Goal: Communication & Community: Answer question/provide support

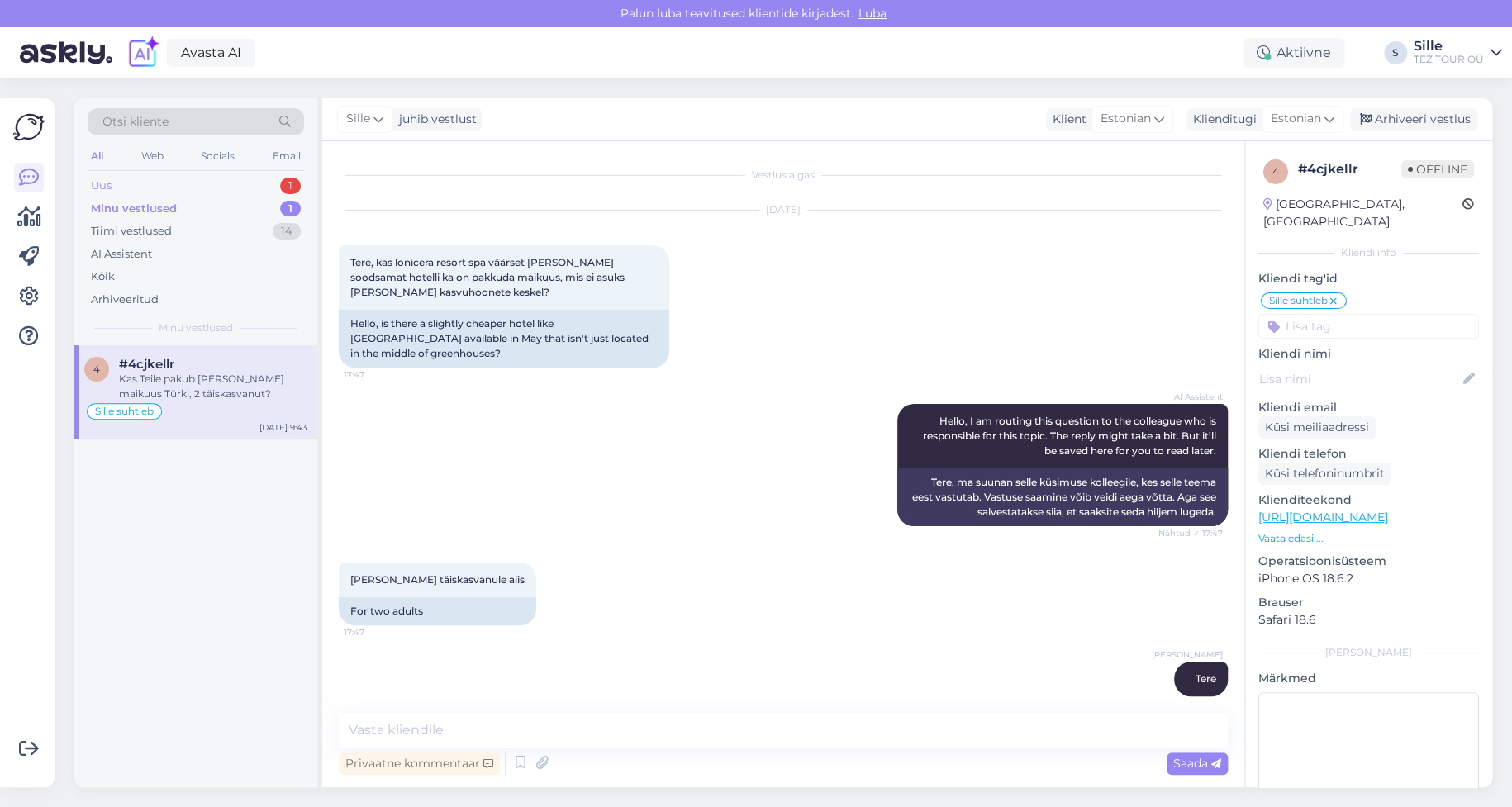
scroll to position [1286, 0]
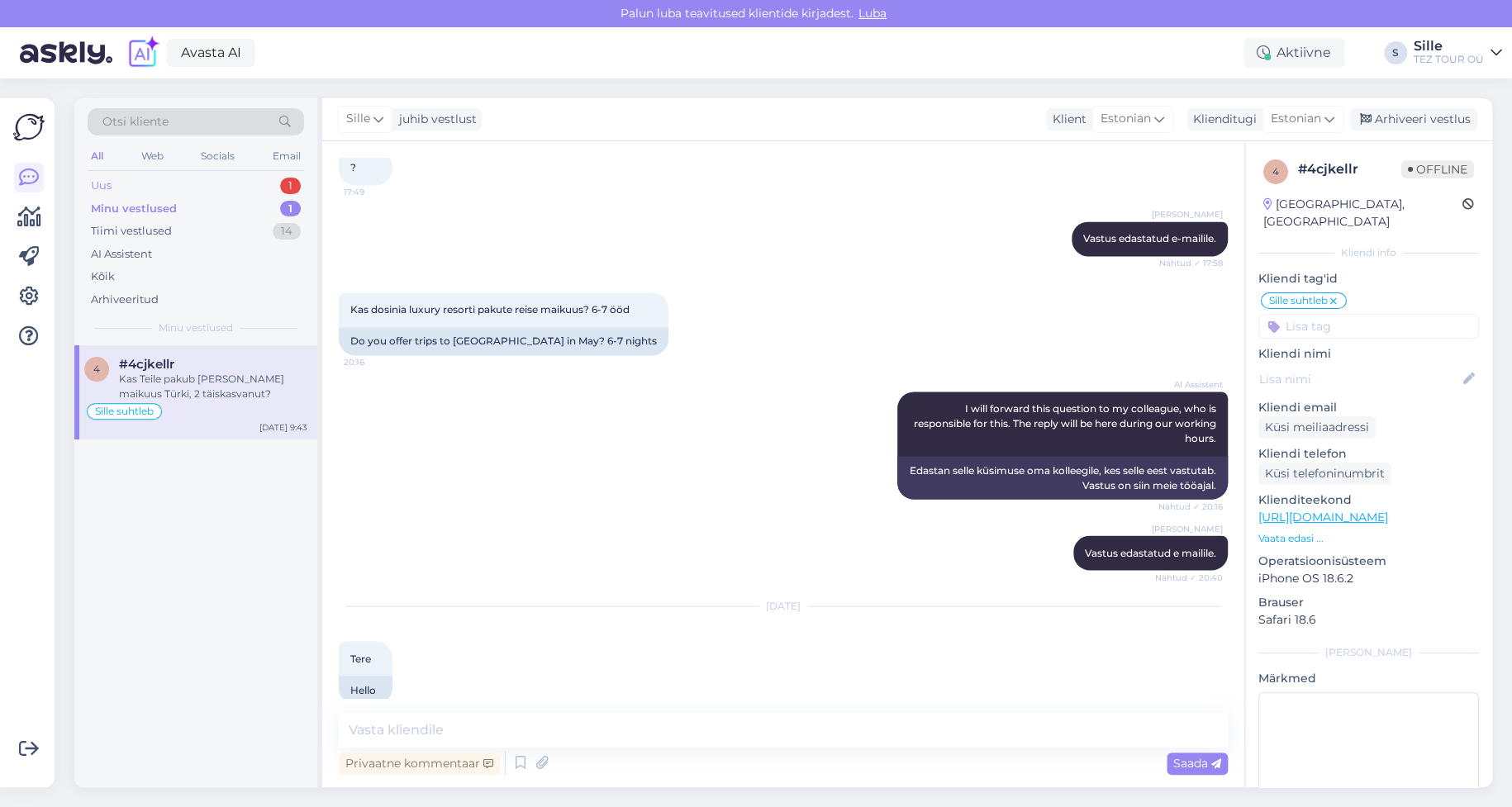
click at [190, 181] on div "Uus 1" at bounding box center [196, 186] width 216 height 23
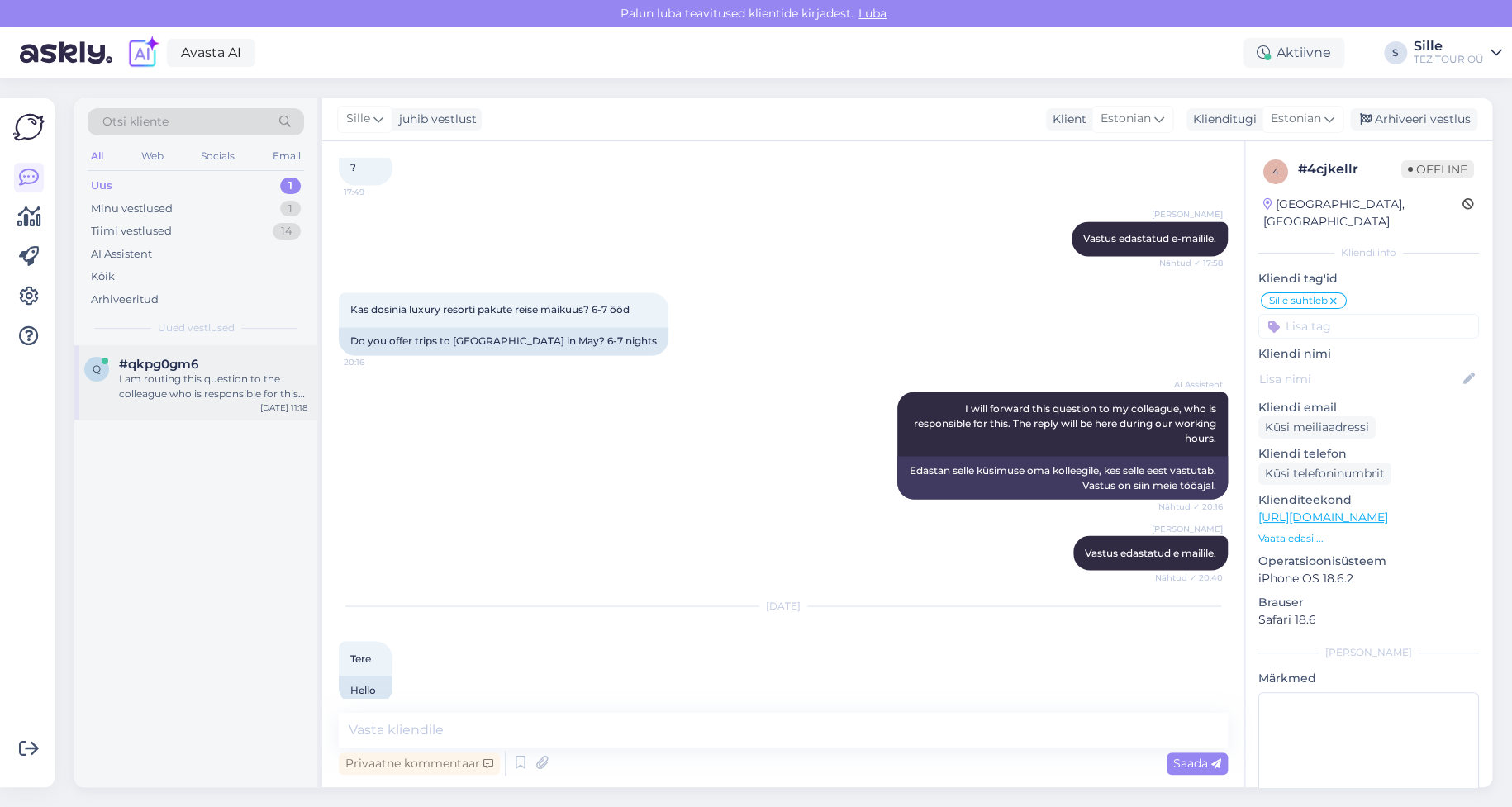
click at [139, 372] on div "I am routing this question to the colleague who is responsible for this topic. …" at bounding box center [213, 386] width 189 height 29
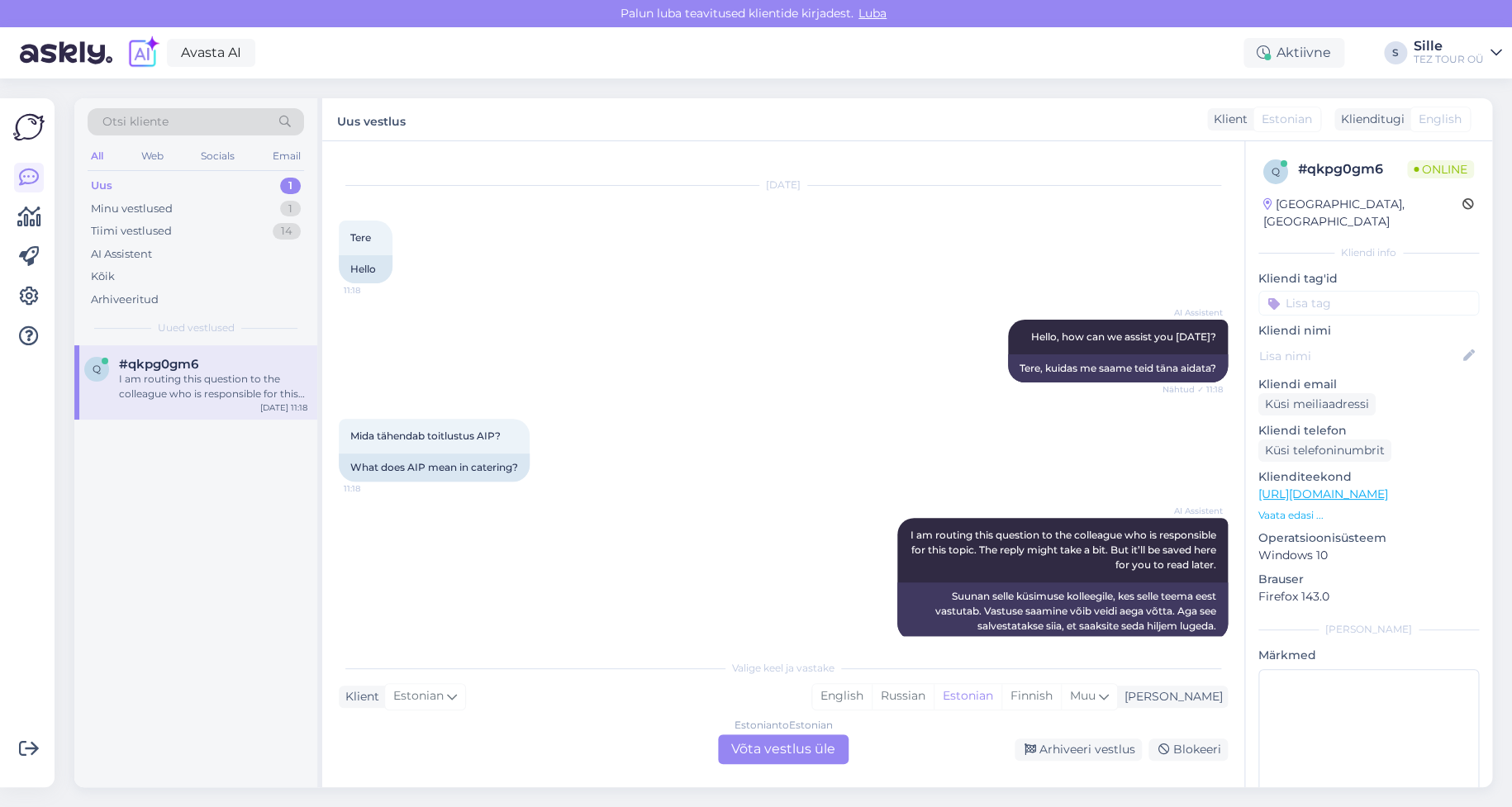
scroll to position [46, 0]
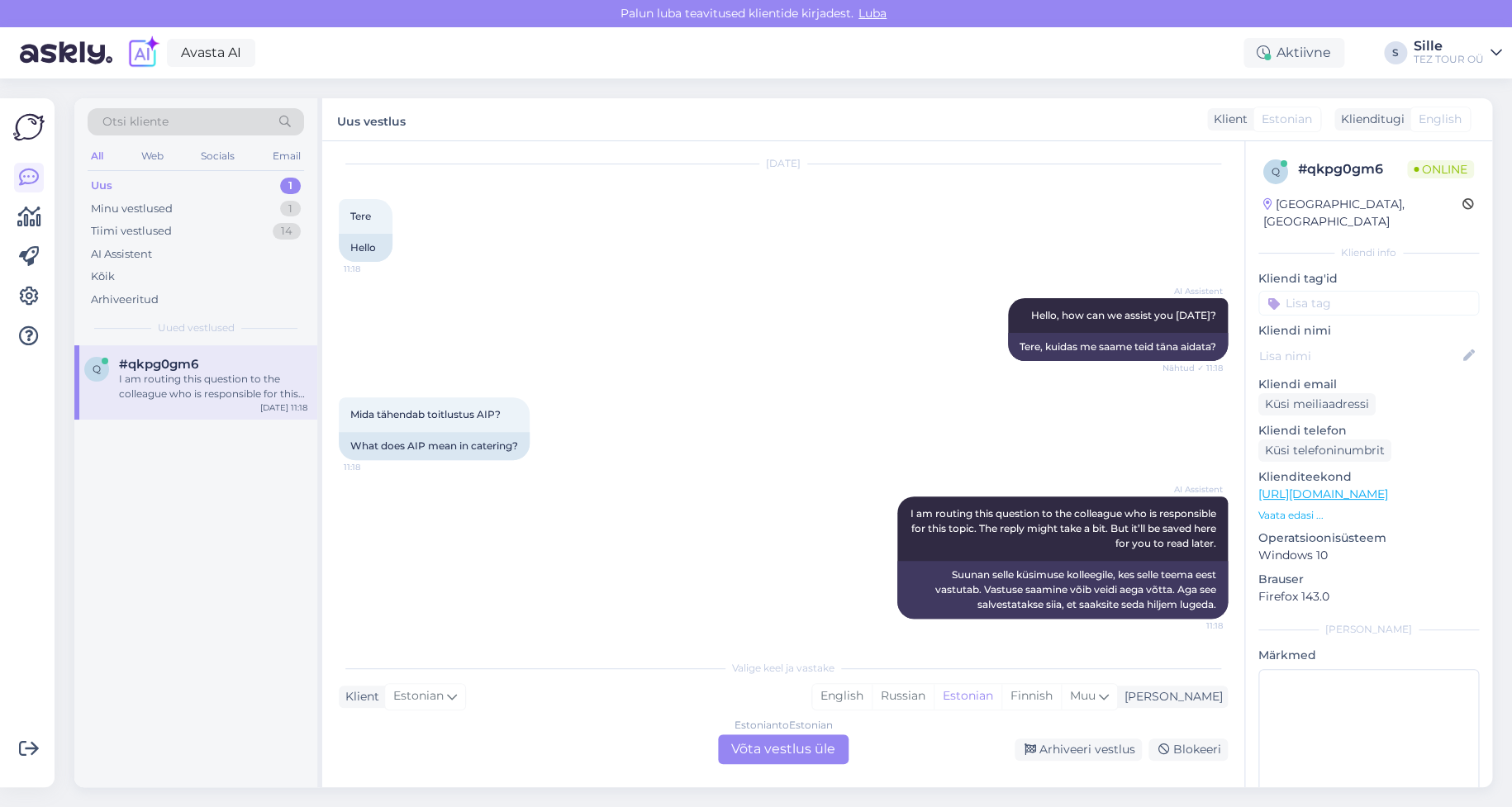
click at [761, 749] on div "Estonian to Estonian Võta vestlus üle" at bounding box center [784, 748] width 131 height 29
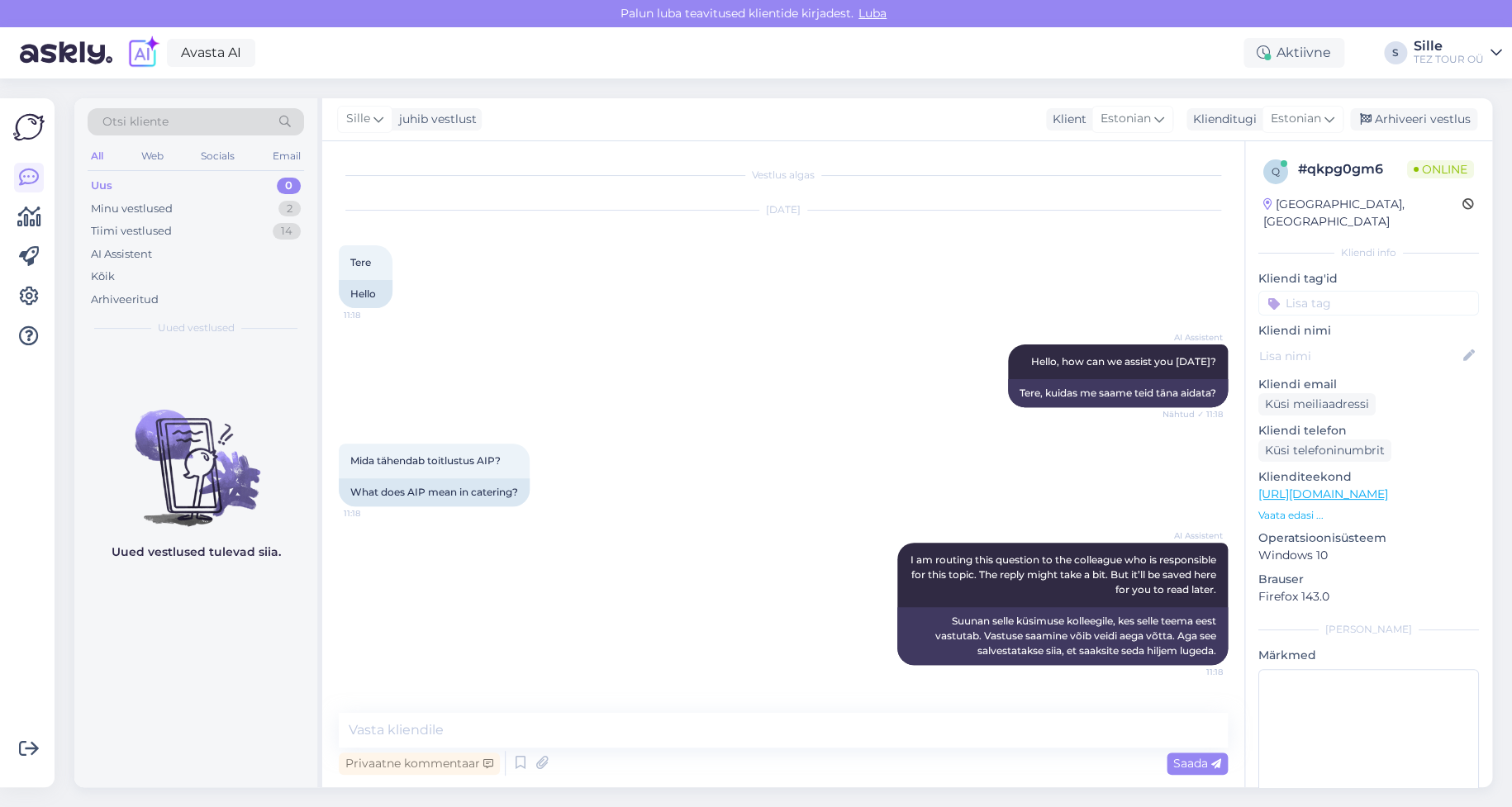
click at [1301, 291] on input at bounding box center [1369, 304] width 221 height 25
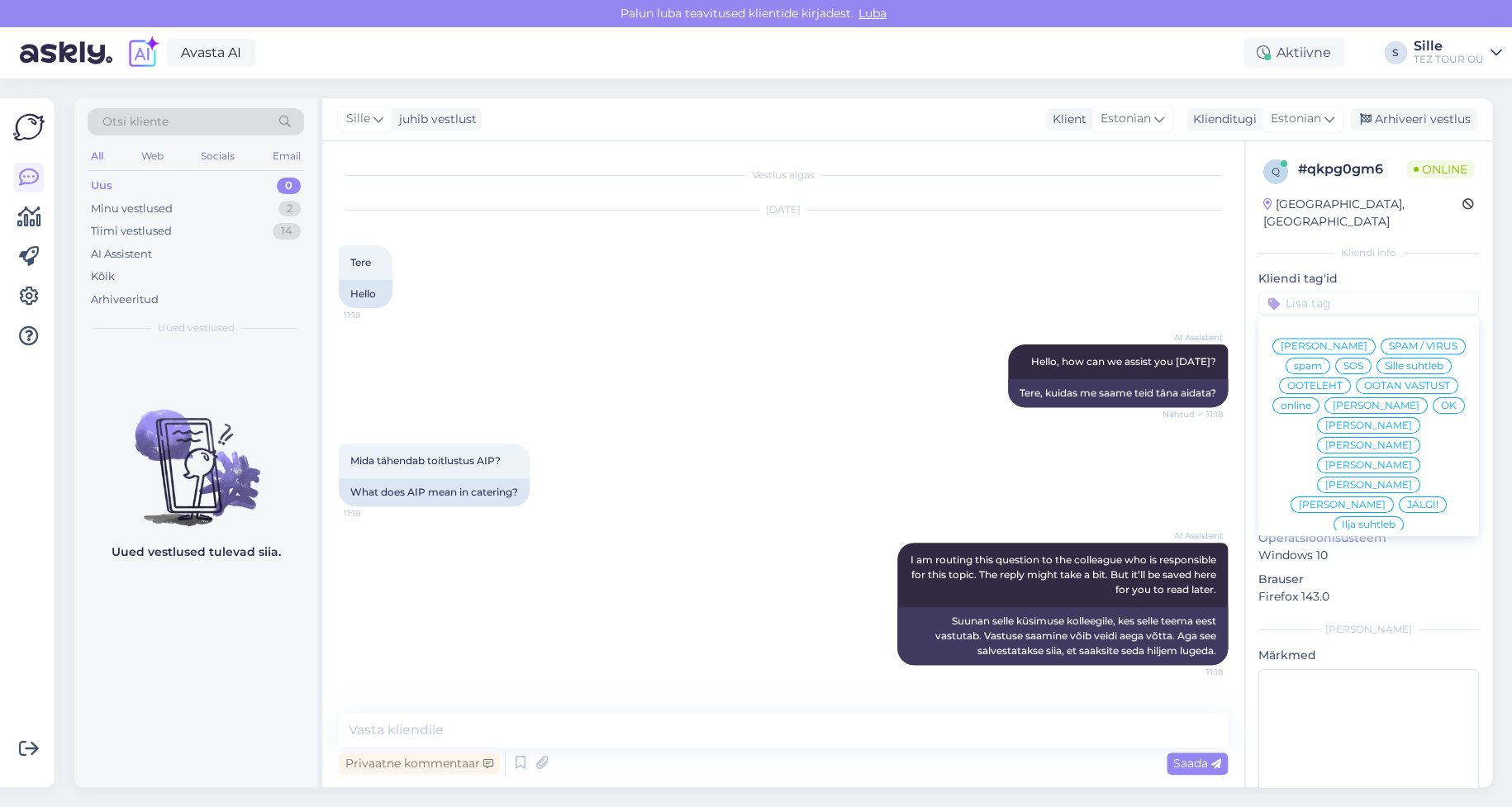
click at [1384, 363] on span "Sille suhtleb" at bounding box center [1414, 366] width 59 height 10
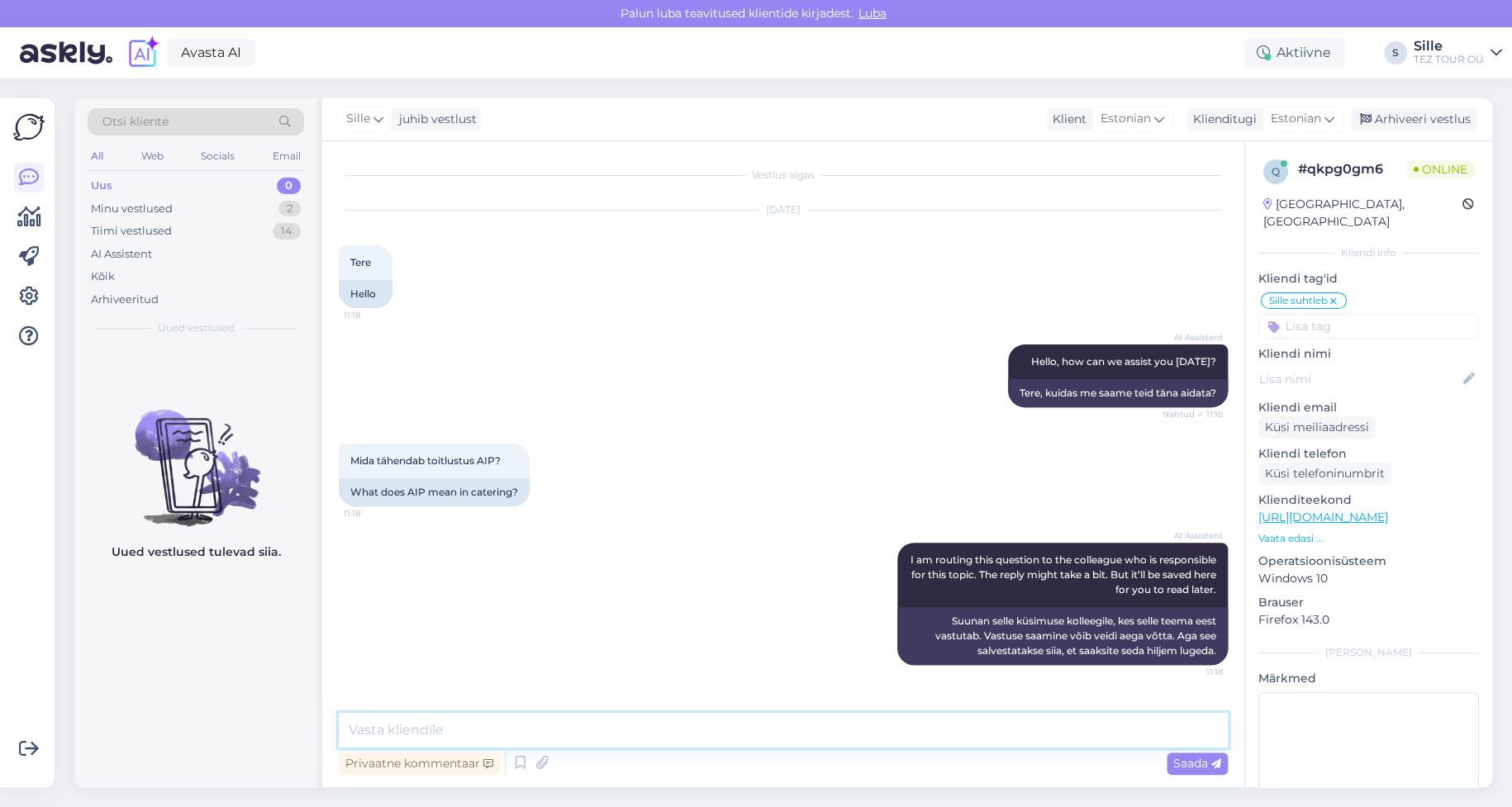
click at [409, 735] on textarea at bounding box center [783, 730] width 889 height 34
type textarea "Tere! Palun märkige ära millise hotelli kontseptsioon kohta küsimus on '"
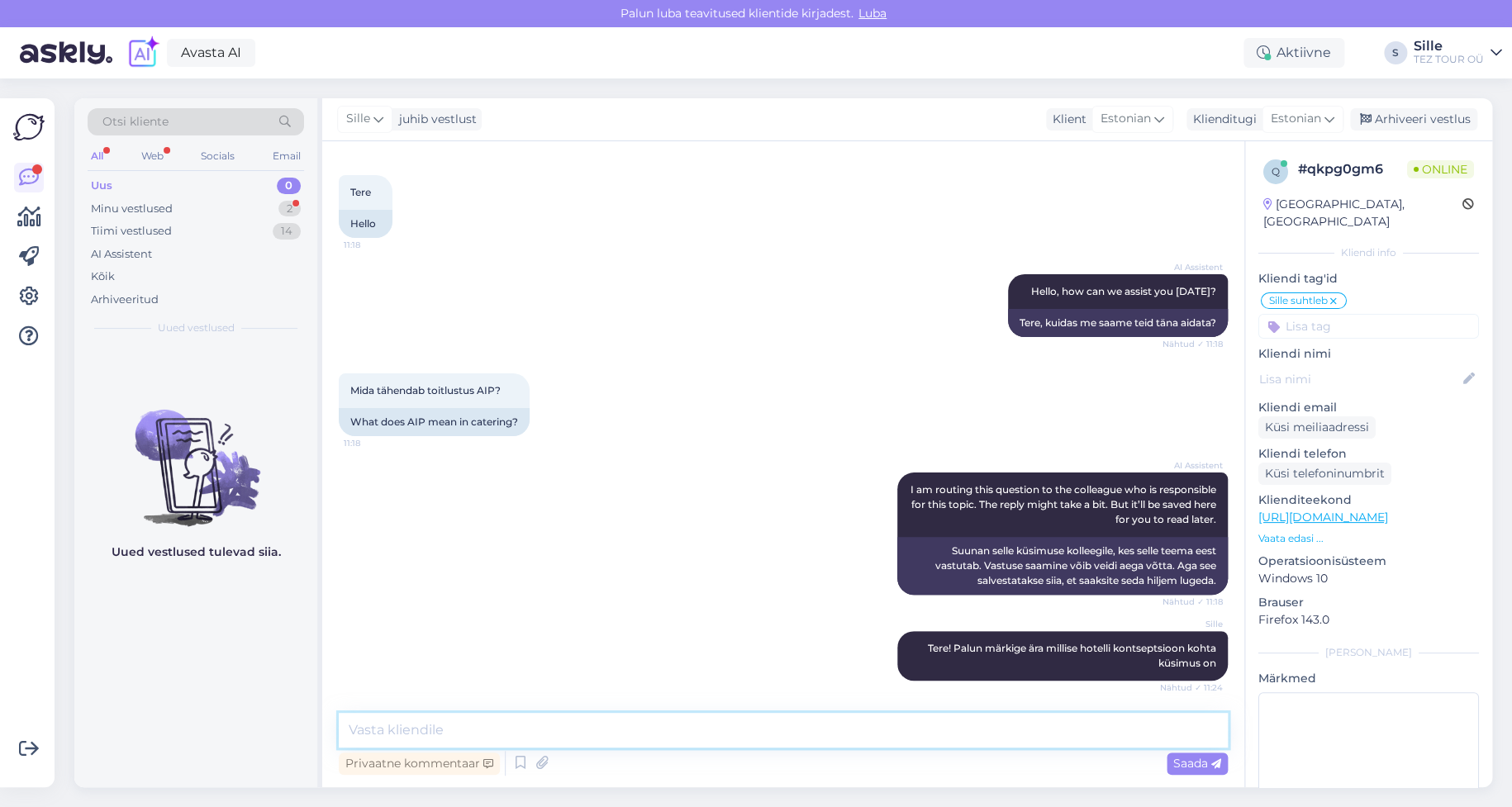
scroll to position [156, 0]
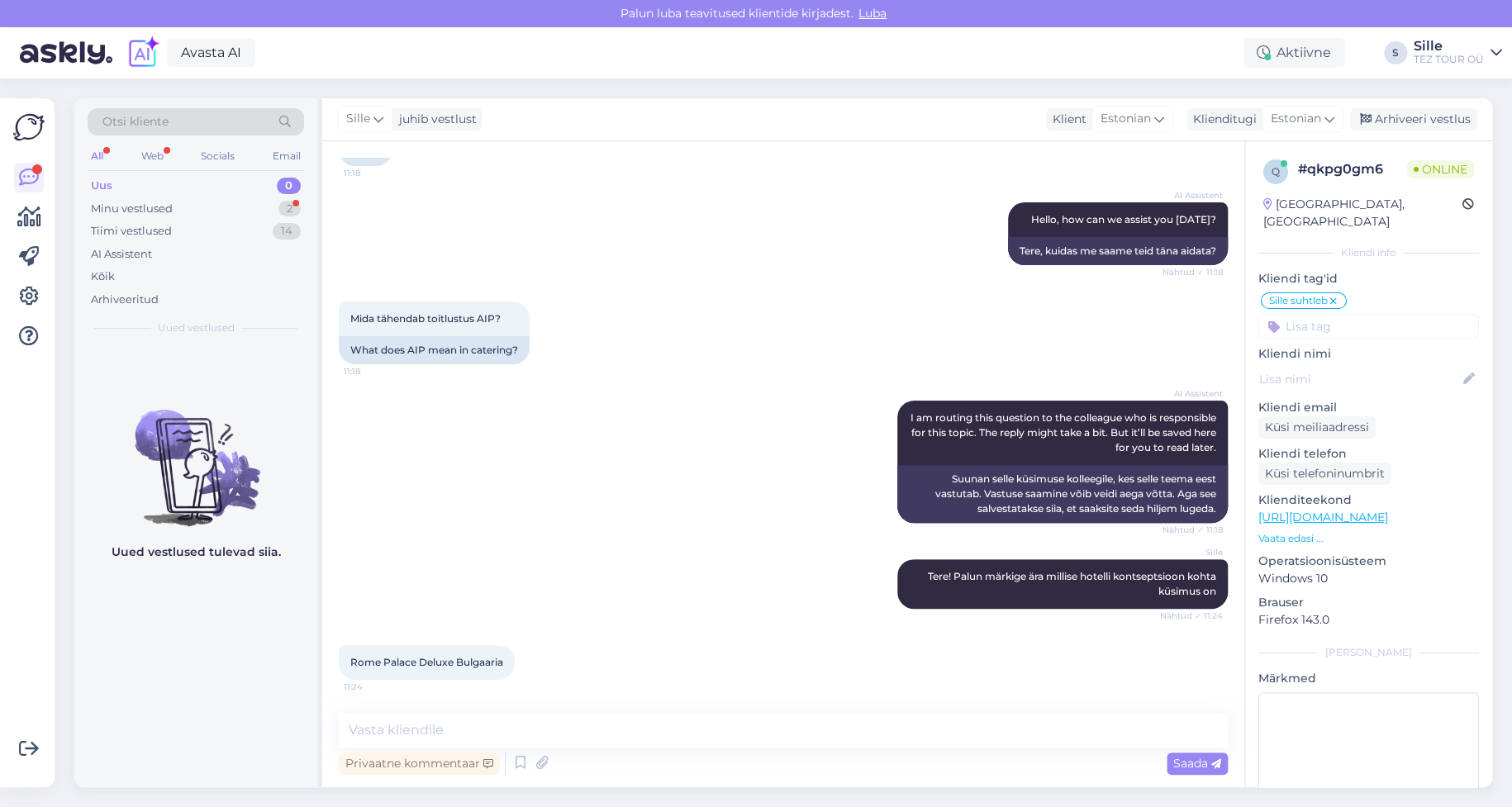
drag, startPoint x: 351, startPoint y: 663, endPoint x: 552, endPoint y: 660, distance: 201.0
click at [552, 659] on div "Rome Palace Deluxe Bulgaaria 11:24" at bounding box center [783, 662] width 889 height 71
copy span "Rome Palace Deluxe Bulgaaria"
click at [399, 724] on textarea at bounding box center [783, 730] width 889 height 34
paste textarea "PREMIUM ALL INCLUSIVE"
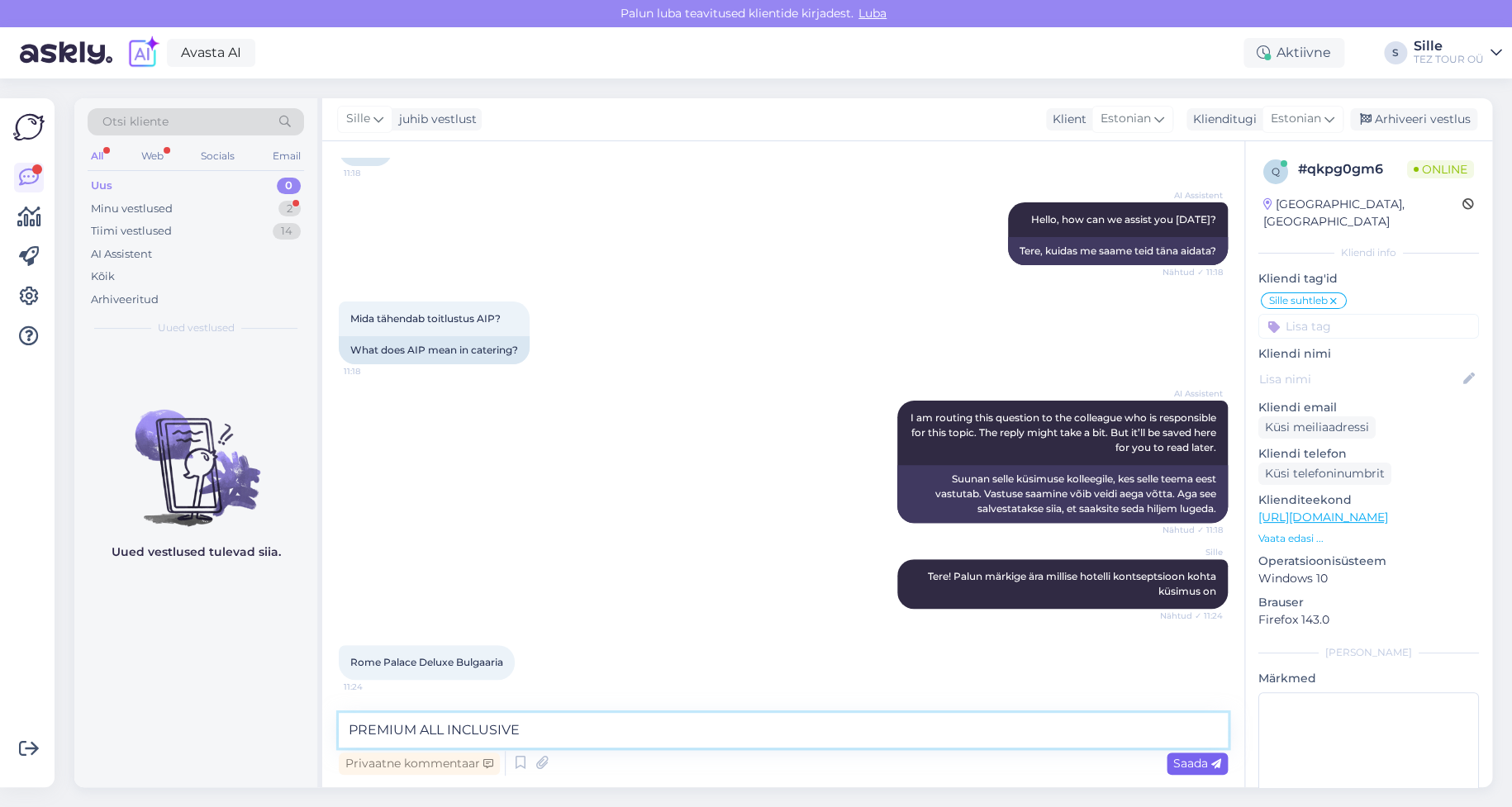
type textarea "PREMIUM ALL INCLUSIVE"
click at [1203, 763] on span "Saada" at bounding box center [1197, 763] width 48 height 15
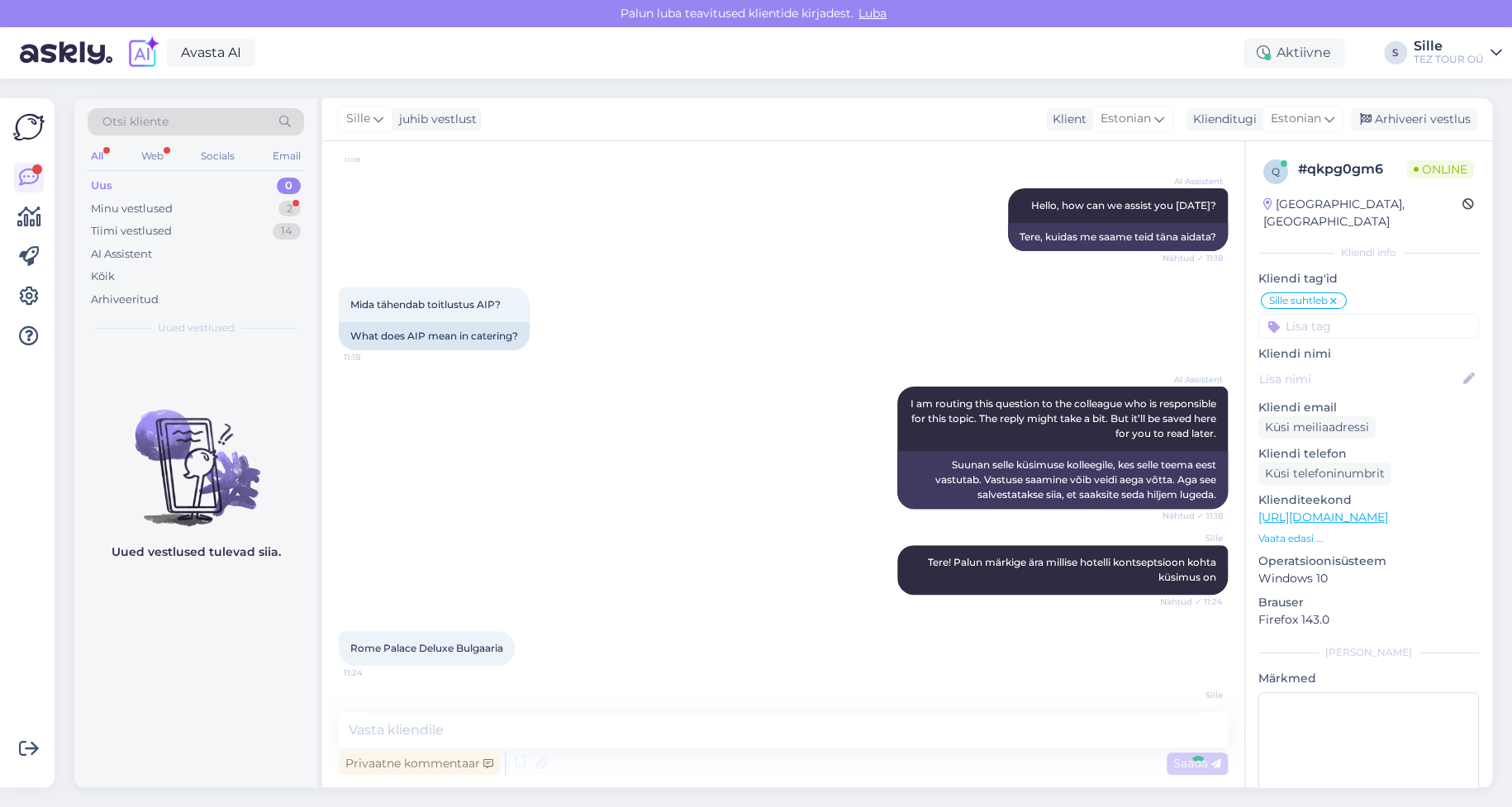
scroll to position [227, 0]
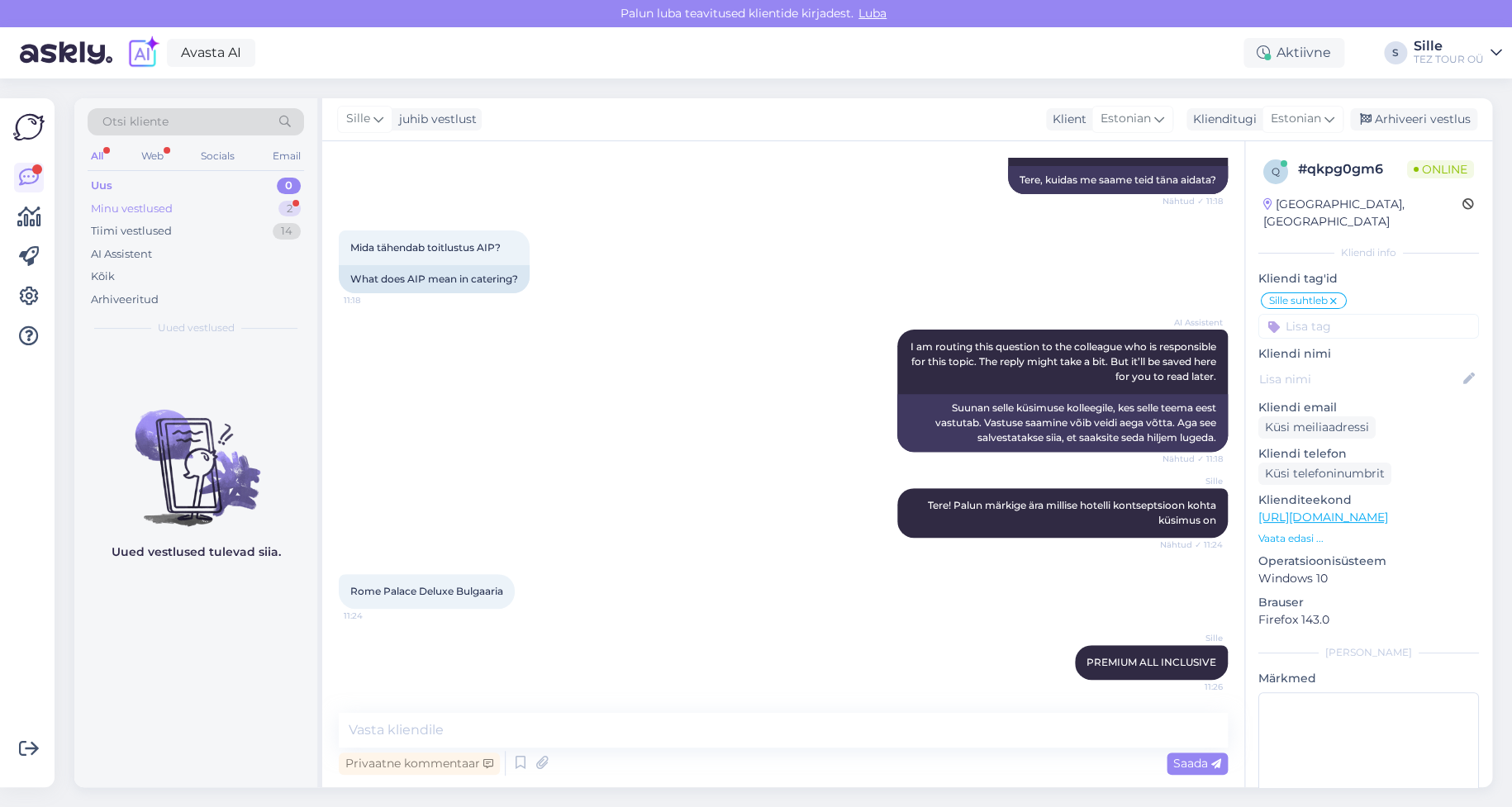
click at [175, 206] on div "Minu vestlused 2" at bounding box center [196, 209] width 216 height 23
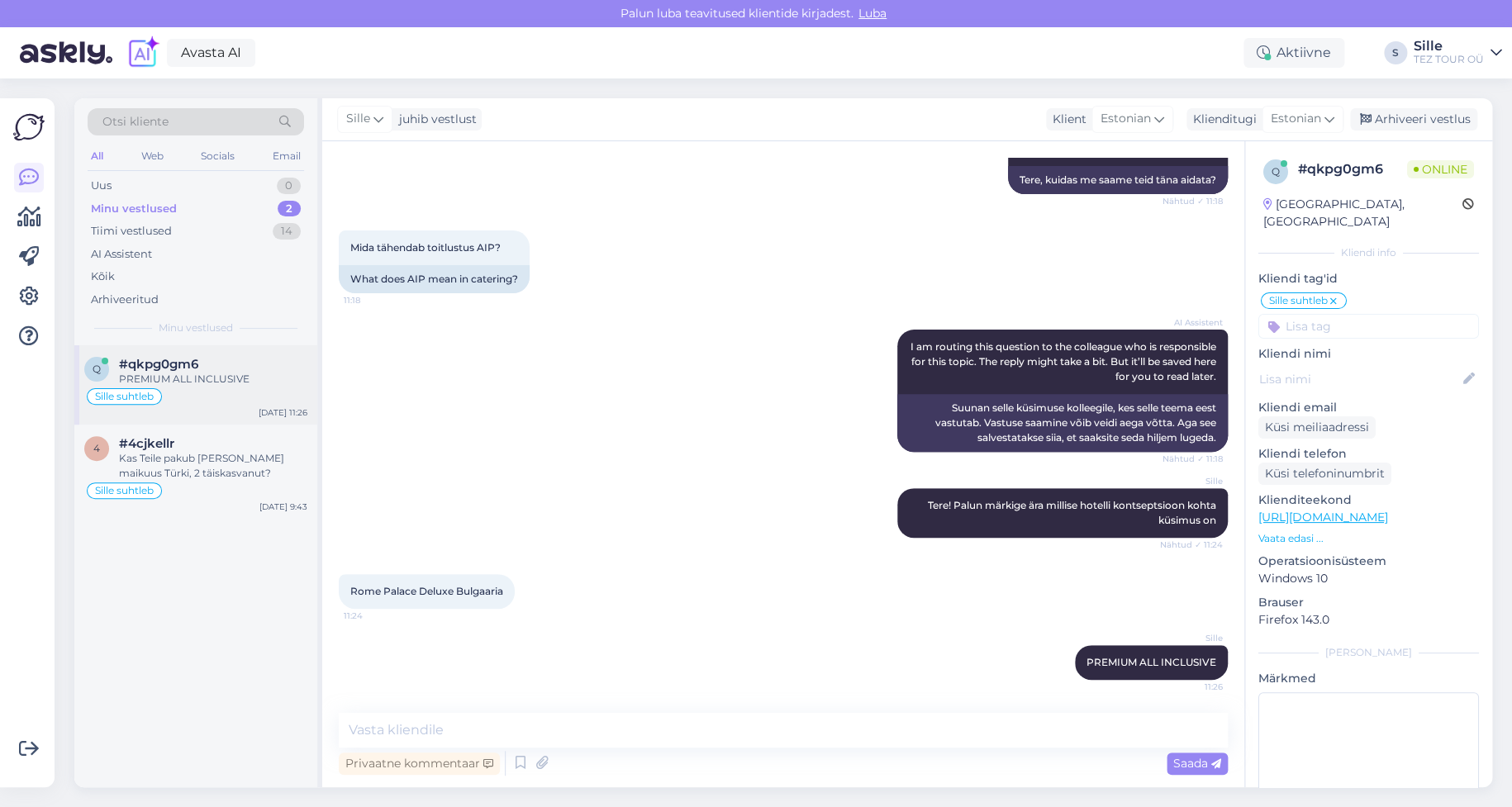
click at [230, 390] on div "Sille suhtleb" at bounding box center [196, 397] width 223 height 20
click at [541, 765] on icon at bounding box center [542, 763] width 23 height 25
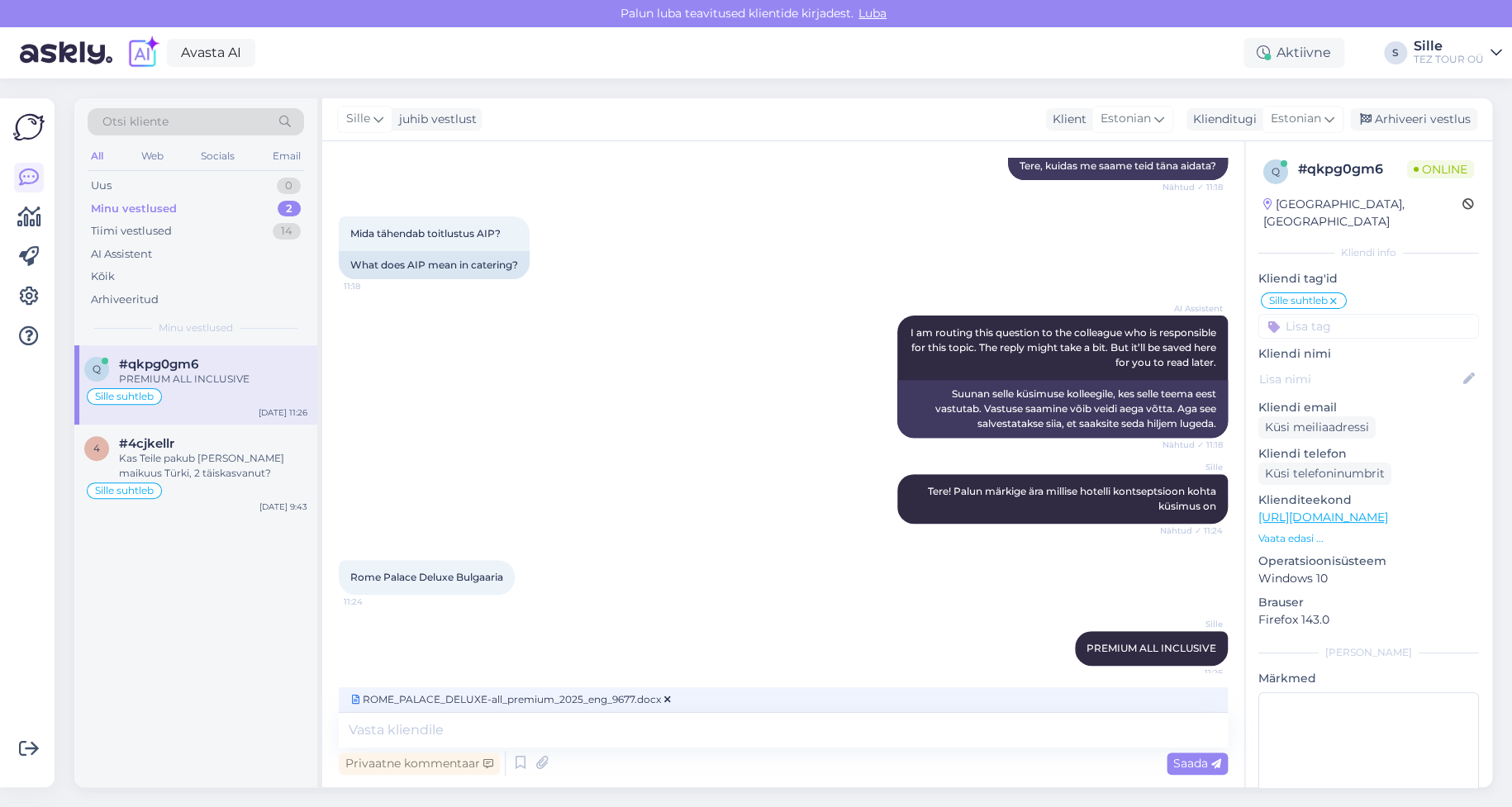
click at [1186, 766] on span "Saada" at bounding box center [1197, 763] width 48 height 15
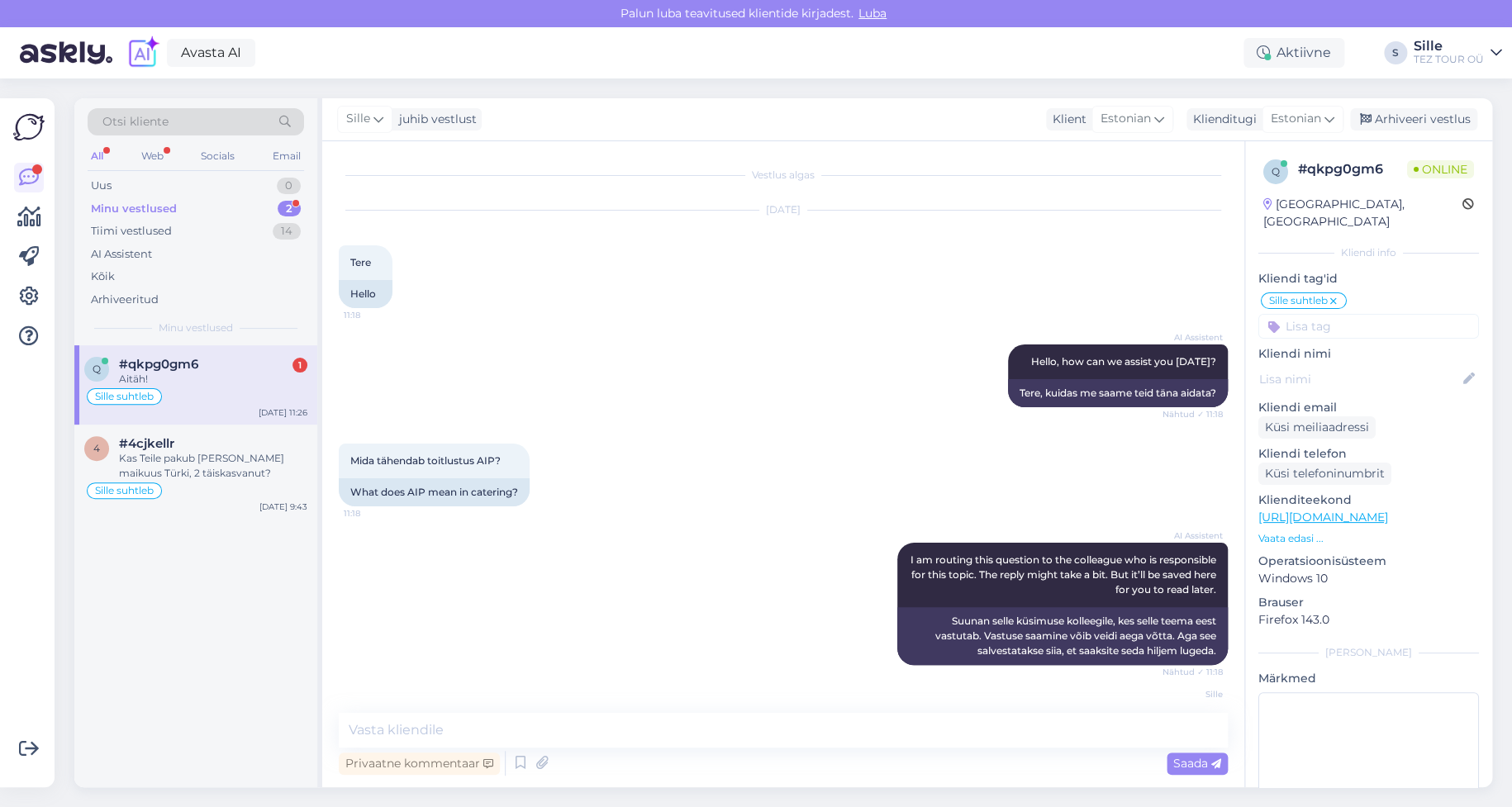
scroll to position [370, 0]
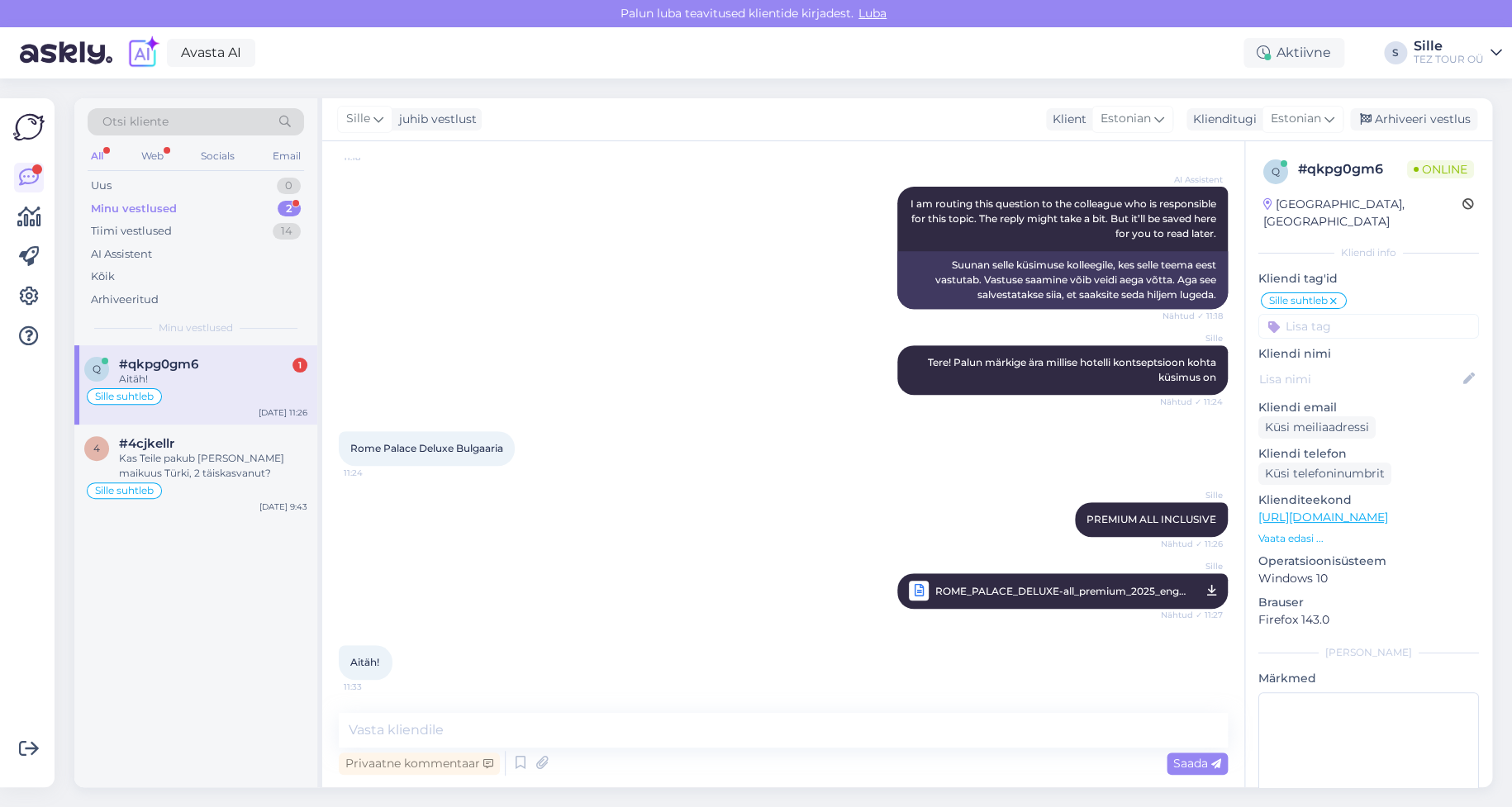
click at [183, 388] on div "Sille suhtleb" at bounding box center [196, 397] width 223 height 20
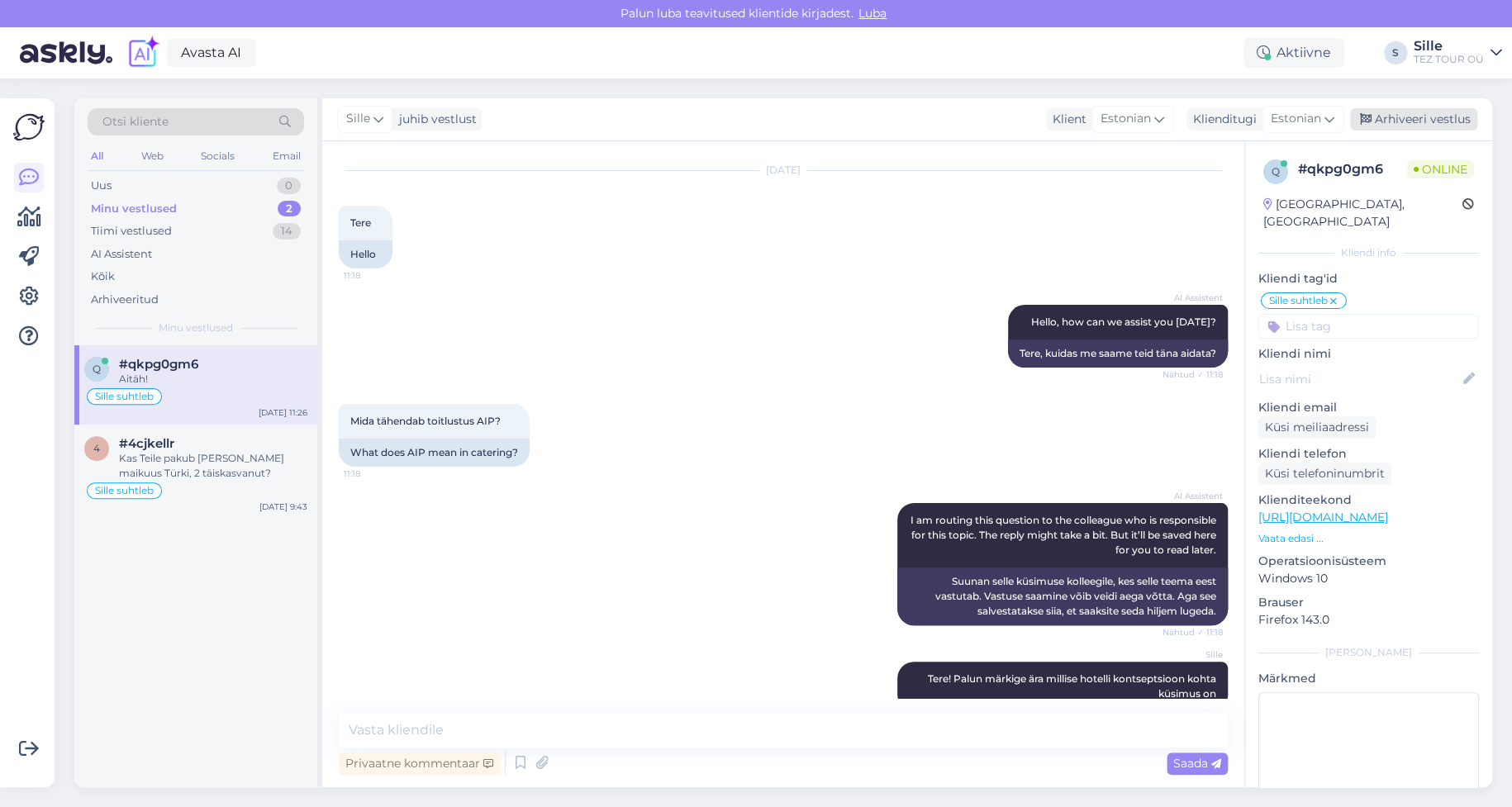
click at [1416, 123] on div "Arhiveeri vestlus" at bounding box center [1414, 119] width 128 height 23
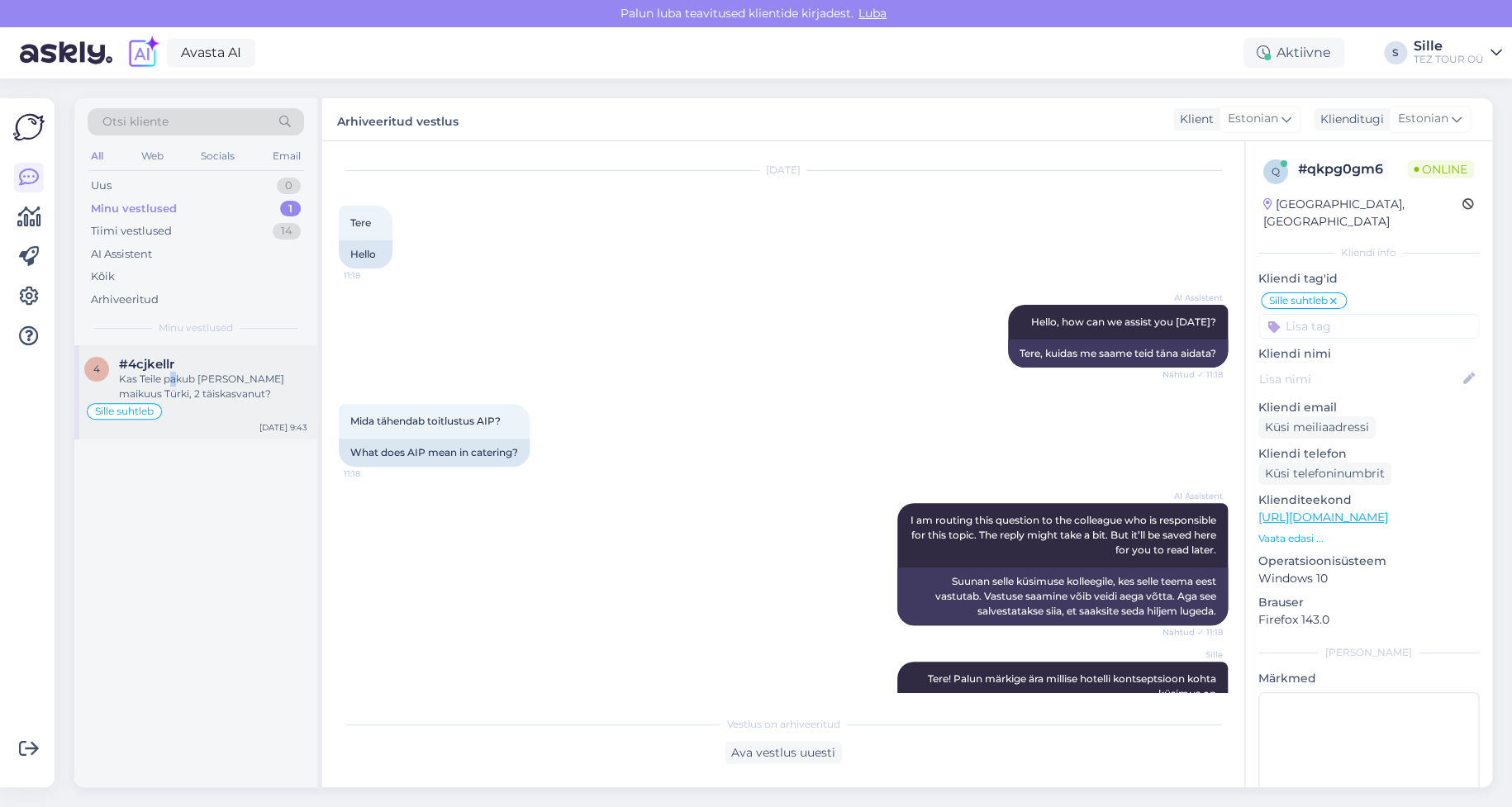
click at [174, 375] on div "Kas Teile pakub [PERSON_NAME] maikuus Türki, 2 täiskasvanut?" at bounding box center [213, 386] width 189 height 29
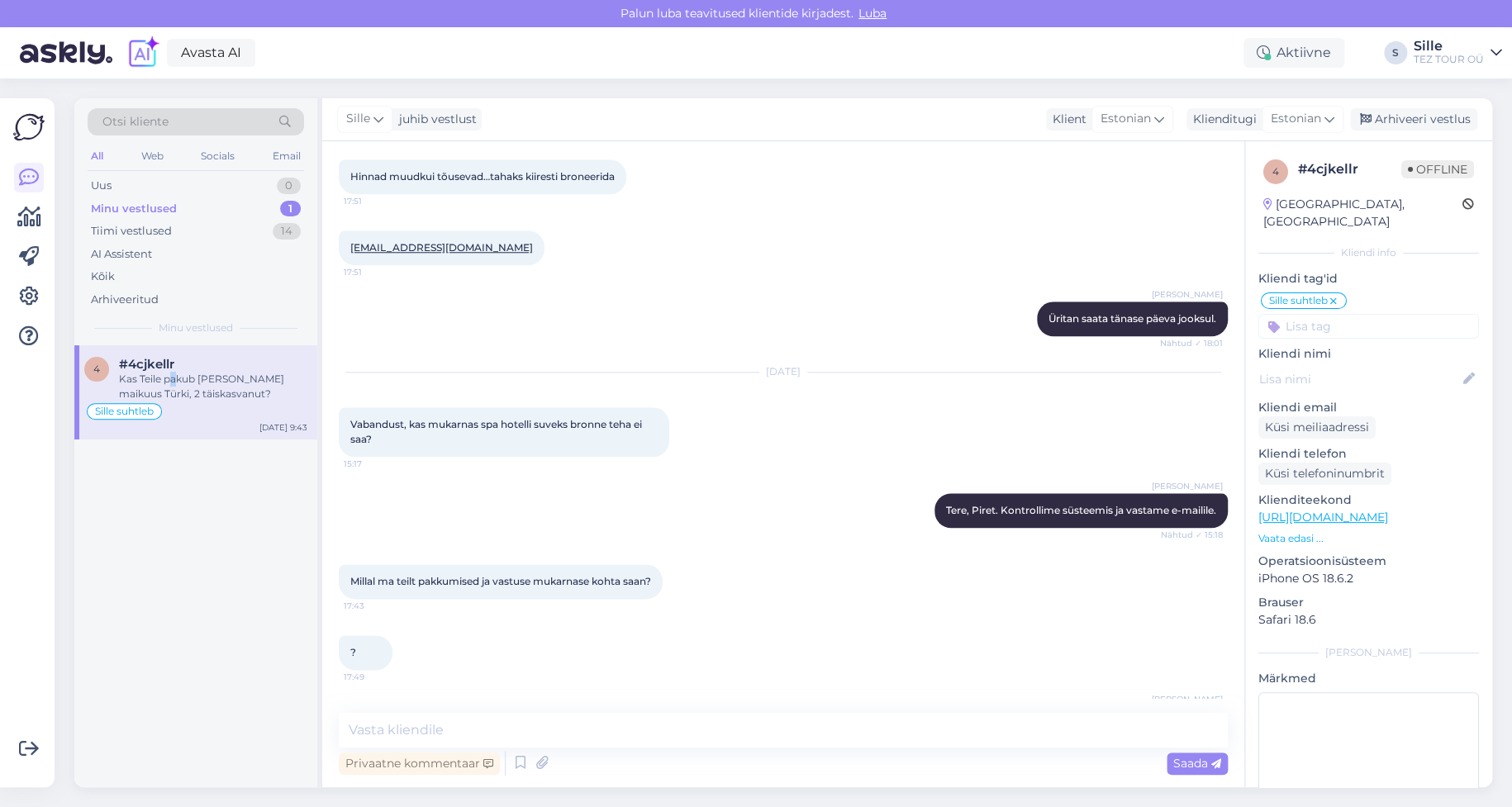
scroll to position [625, 0]
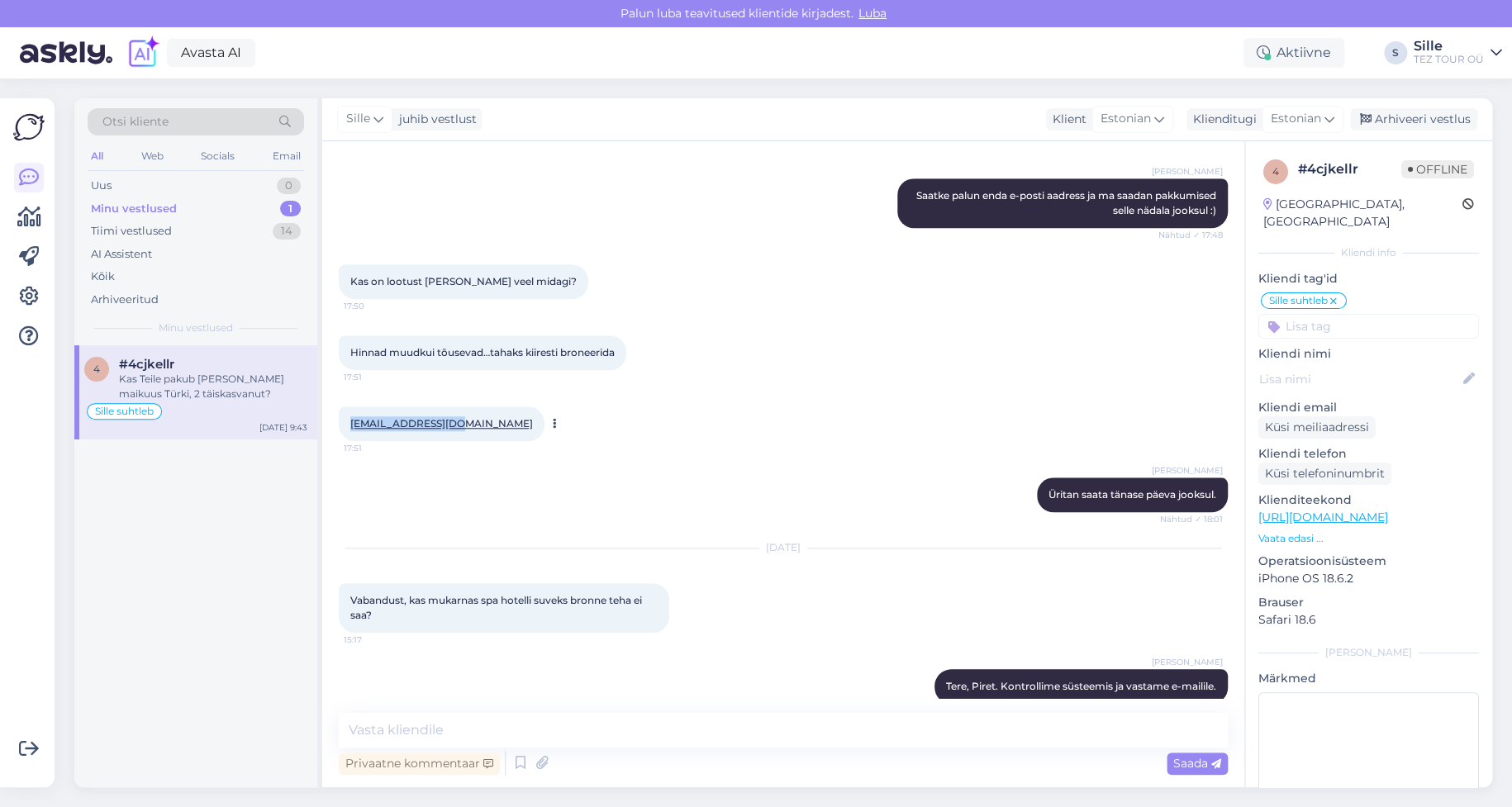
drag, startPoint x: 347, startPoint y: 419, endPoint x: 447, endPoint y: 421, distance: 100.0
click at [447, 419] on div "[EMAIL_ADDRESS][DOMAIN_NAME] 17:51" at bounding box center [441, 423] width 206 height 34
copy link "[EMAIL_ADDRESS][DOMAIN_NAME]"
click at [358, 121] on span "Sille" at bounding box center [358, 119] width 24 height 18
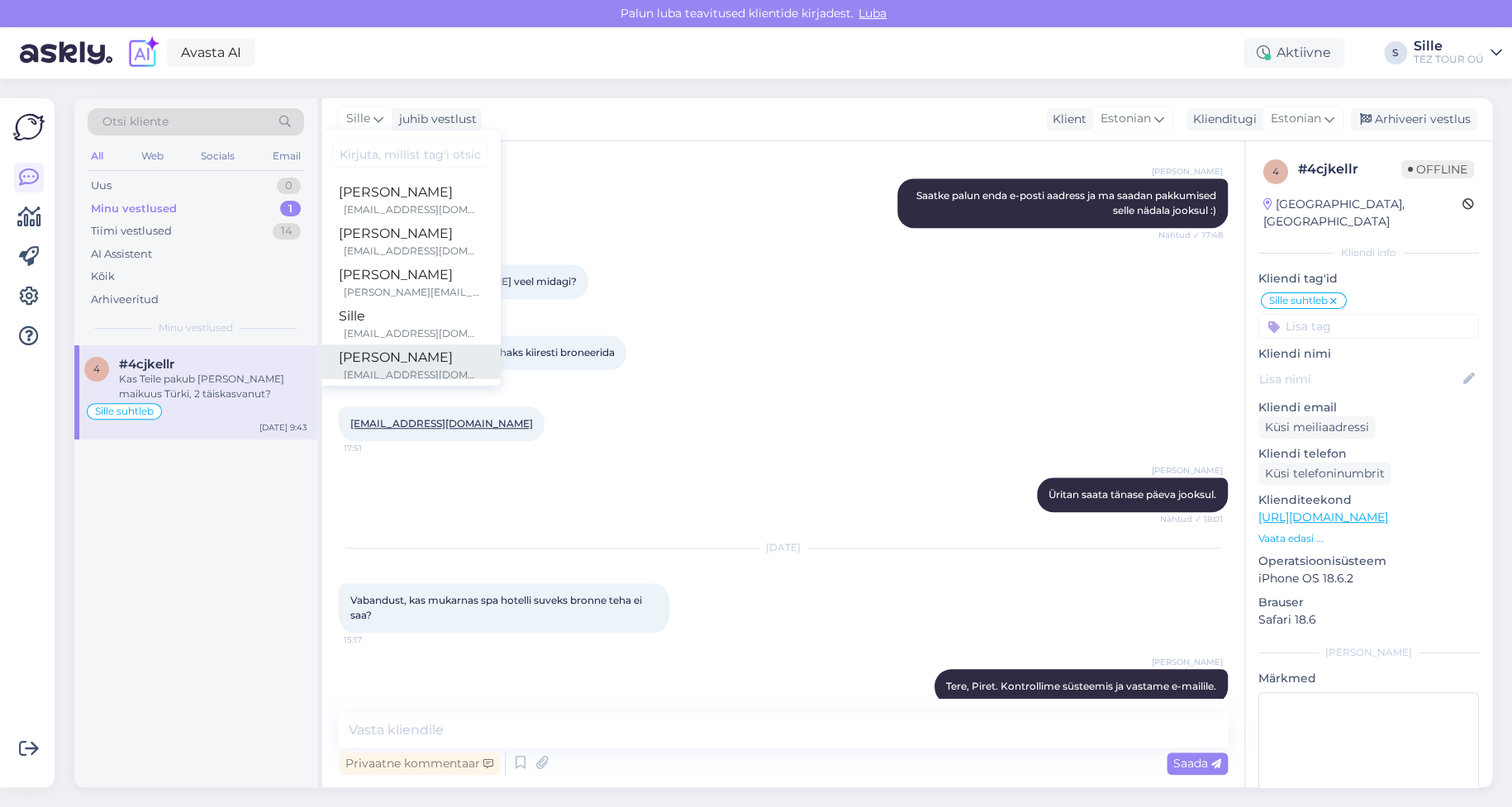
click at [399, 352] on div "[PERSON_NAME]" at bounding box center [409, 358] width 142 height 20
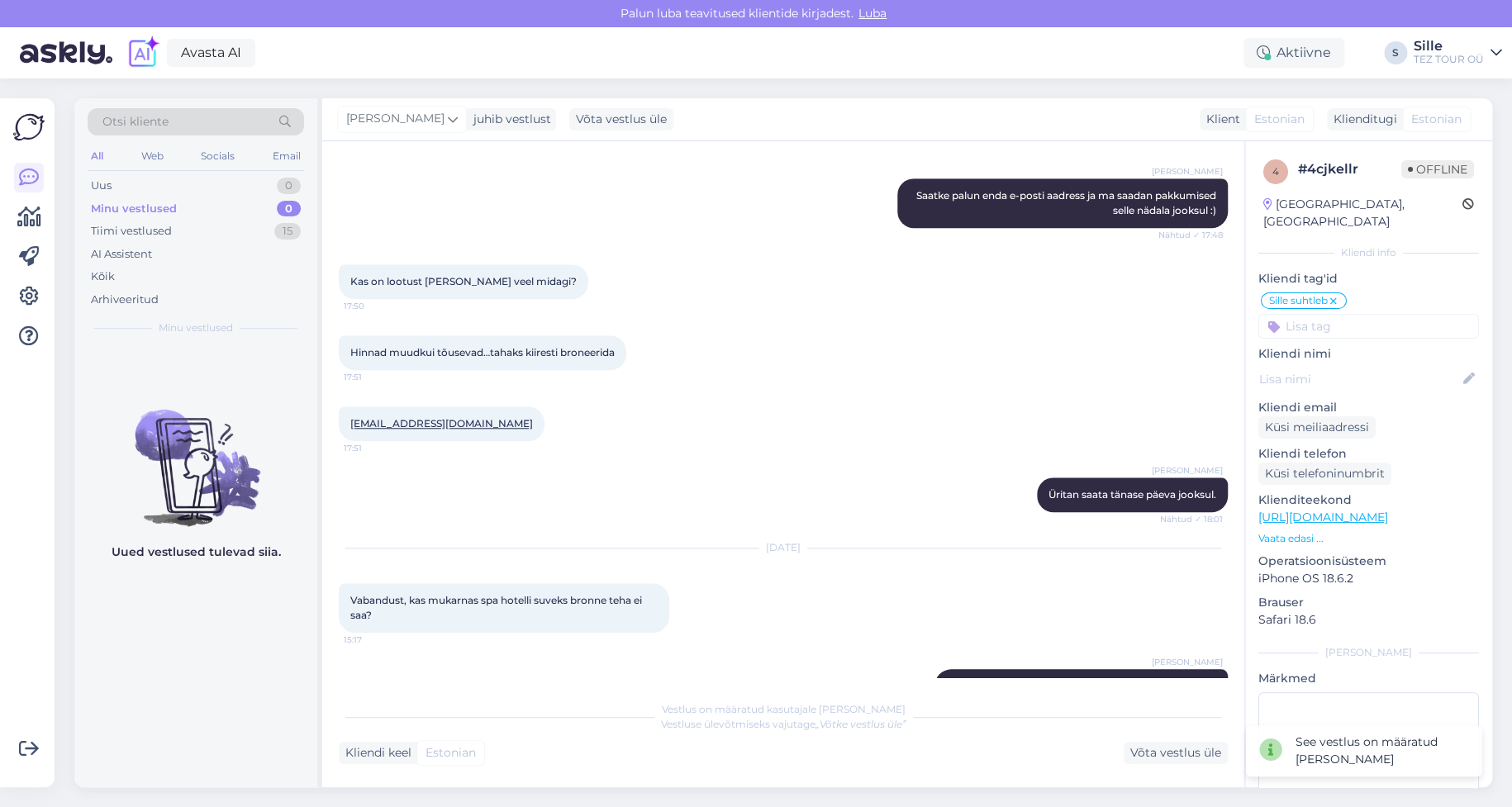
drag, startPoint x: 1332, startPoint y: 285, endPoint x: 1322, endPoint y: 299, distance: 17.2
click at [1332, 295] on icon at bounding box center [1333, 302] width 10 height 13
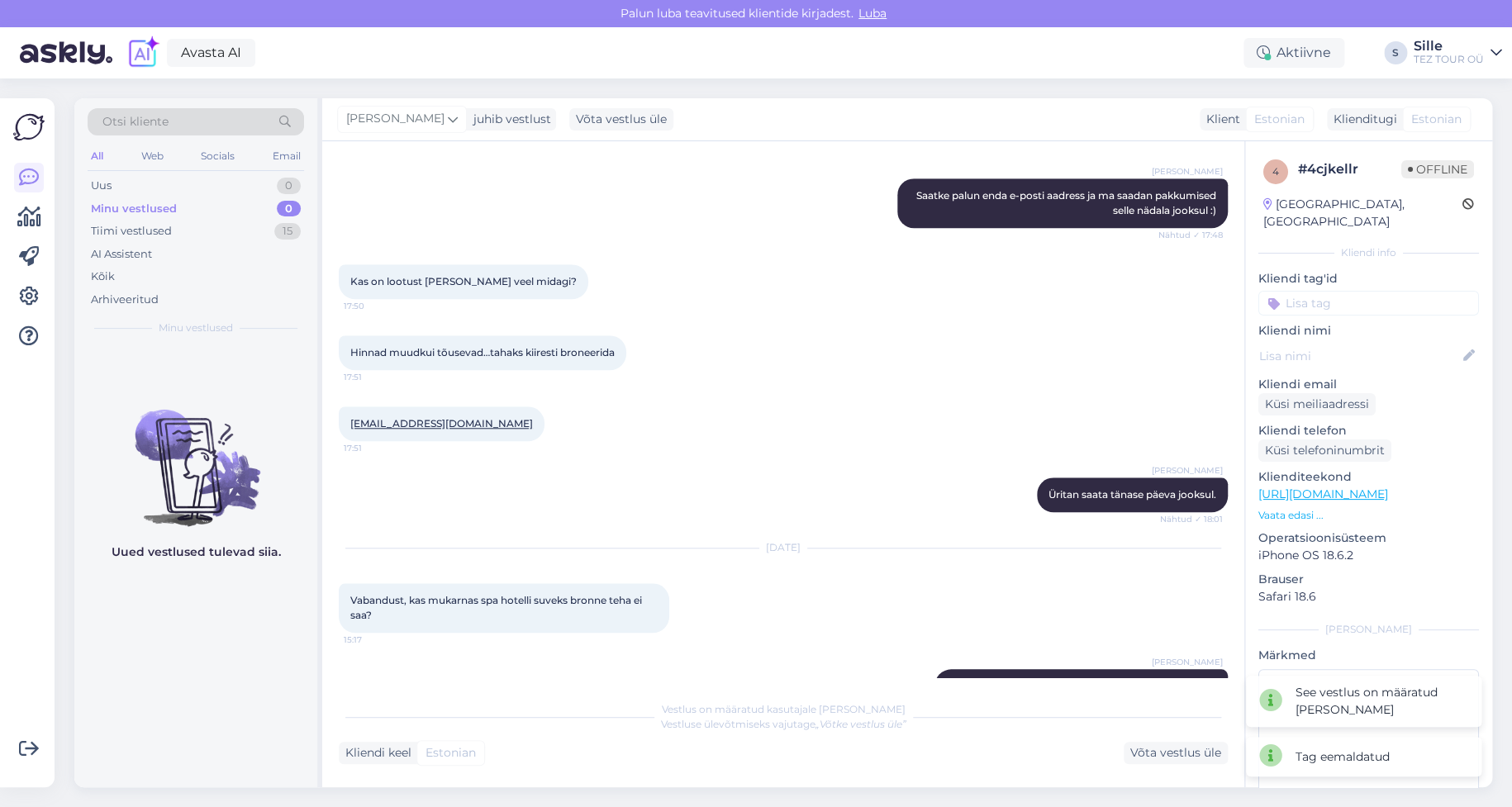
click at [1306, 293] on input at bounding box center [1369, 304] width 221 height 25
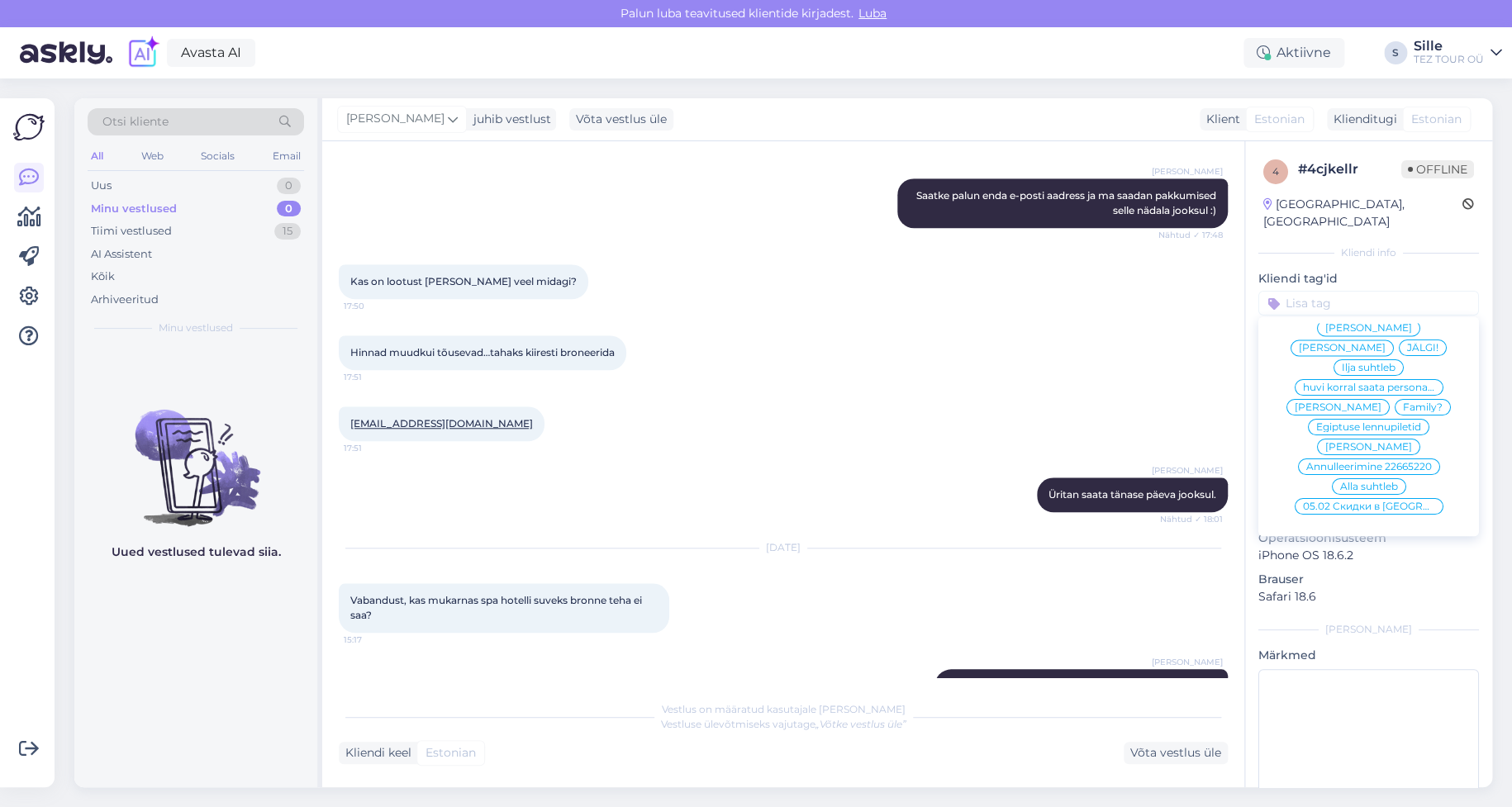
scroll to position [174, 0]
click at [1358, 482] on span "Alla suhtleb" at bounding box center [1369, 487] width 58 height 10
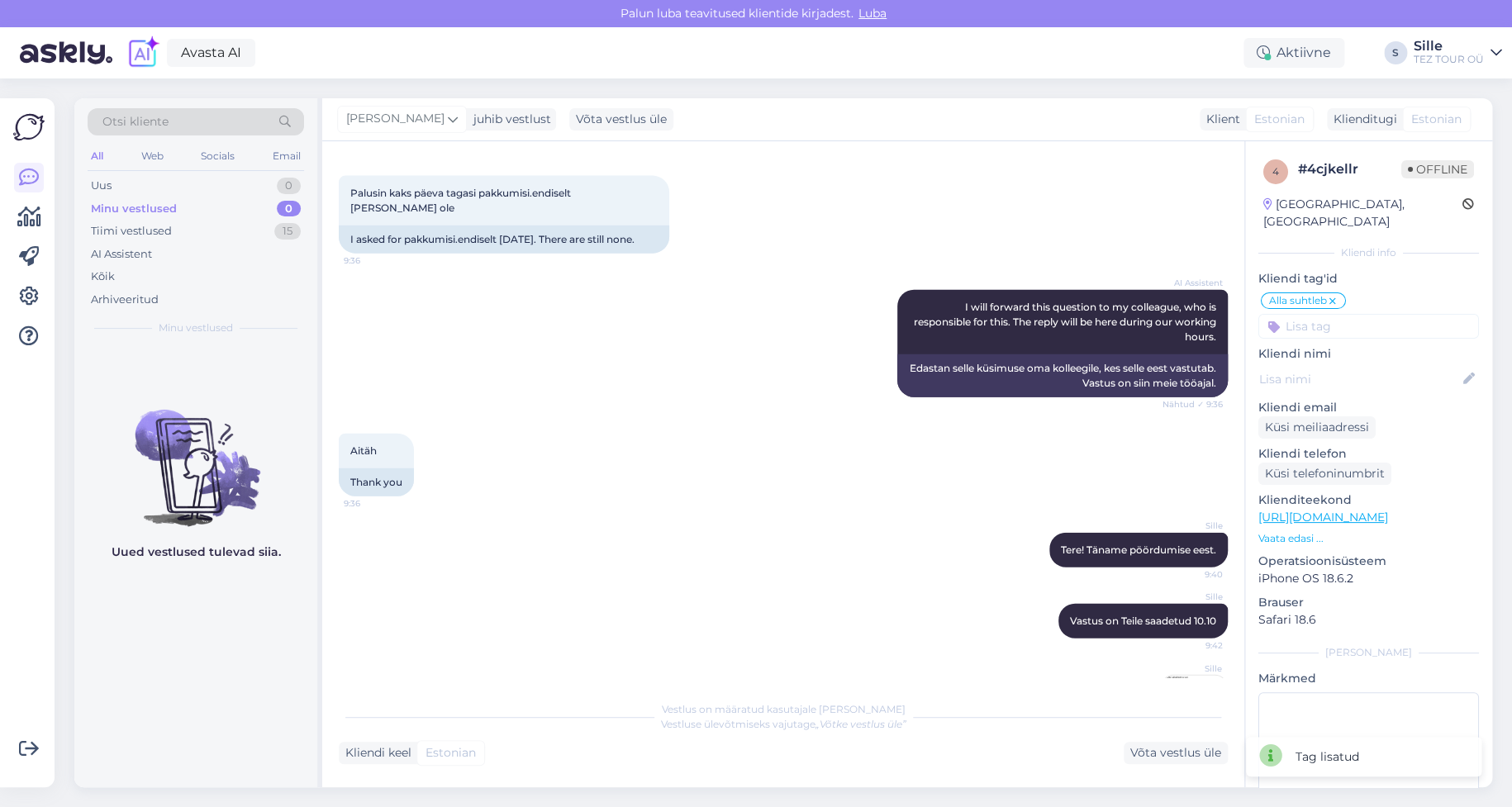
scroll to position [2131, 0]
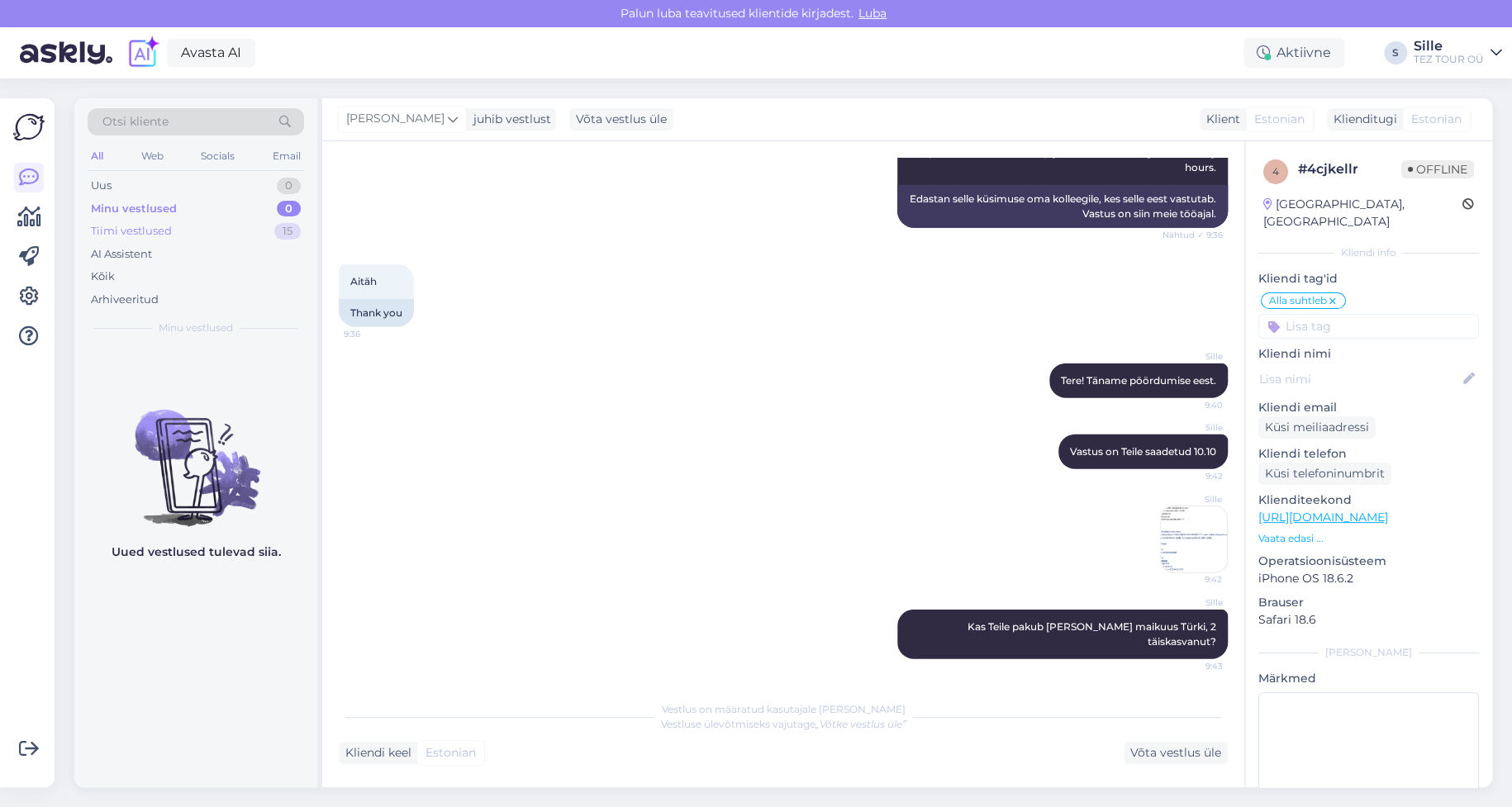
click at [119, 232] on div "Tiimi vestlused" at bounding box center [131, 232] width 81 height 17
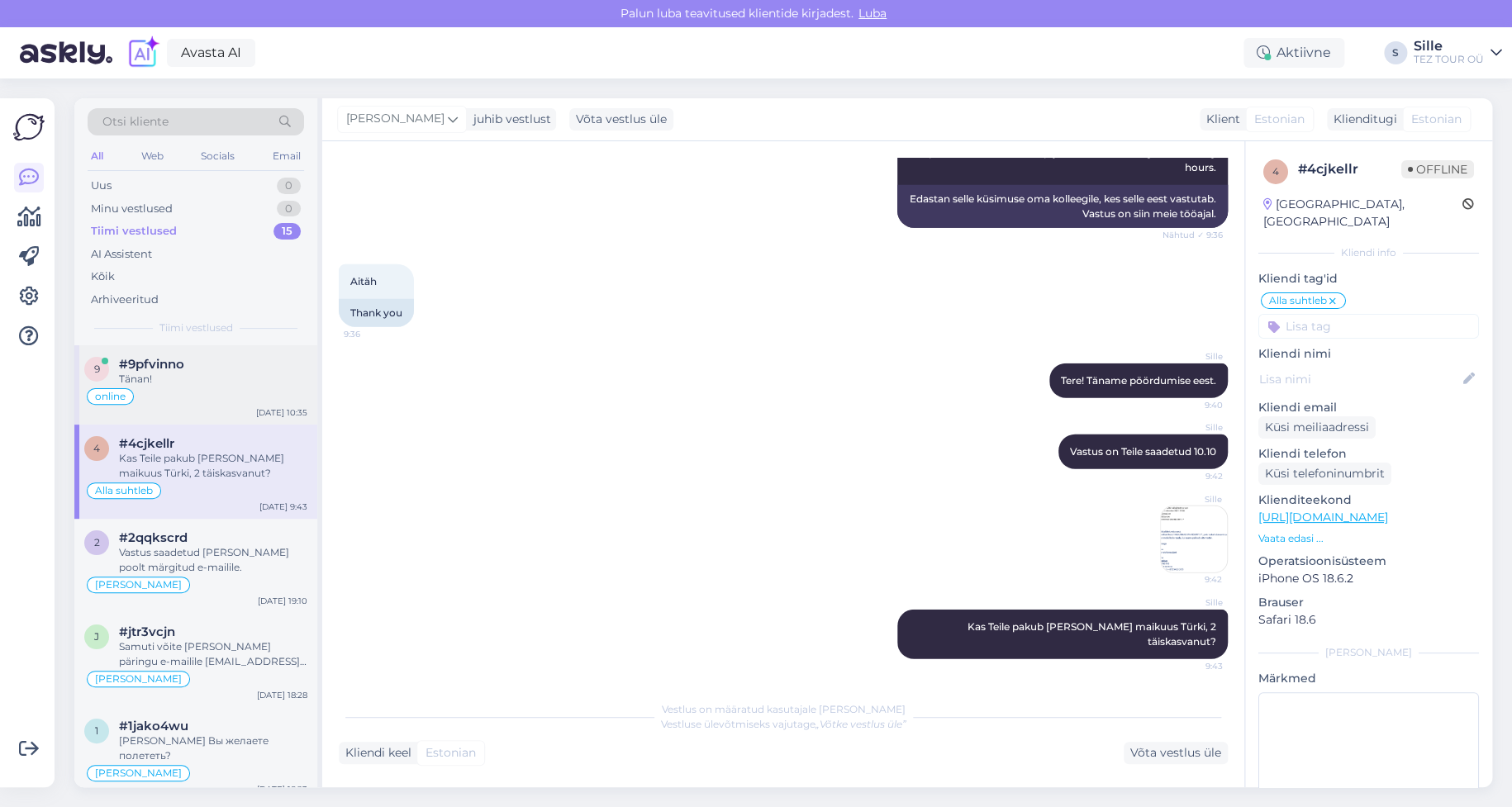
click at [191, 399] on div "online" at bounding box center [196, 397] width 223 height 20
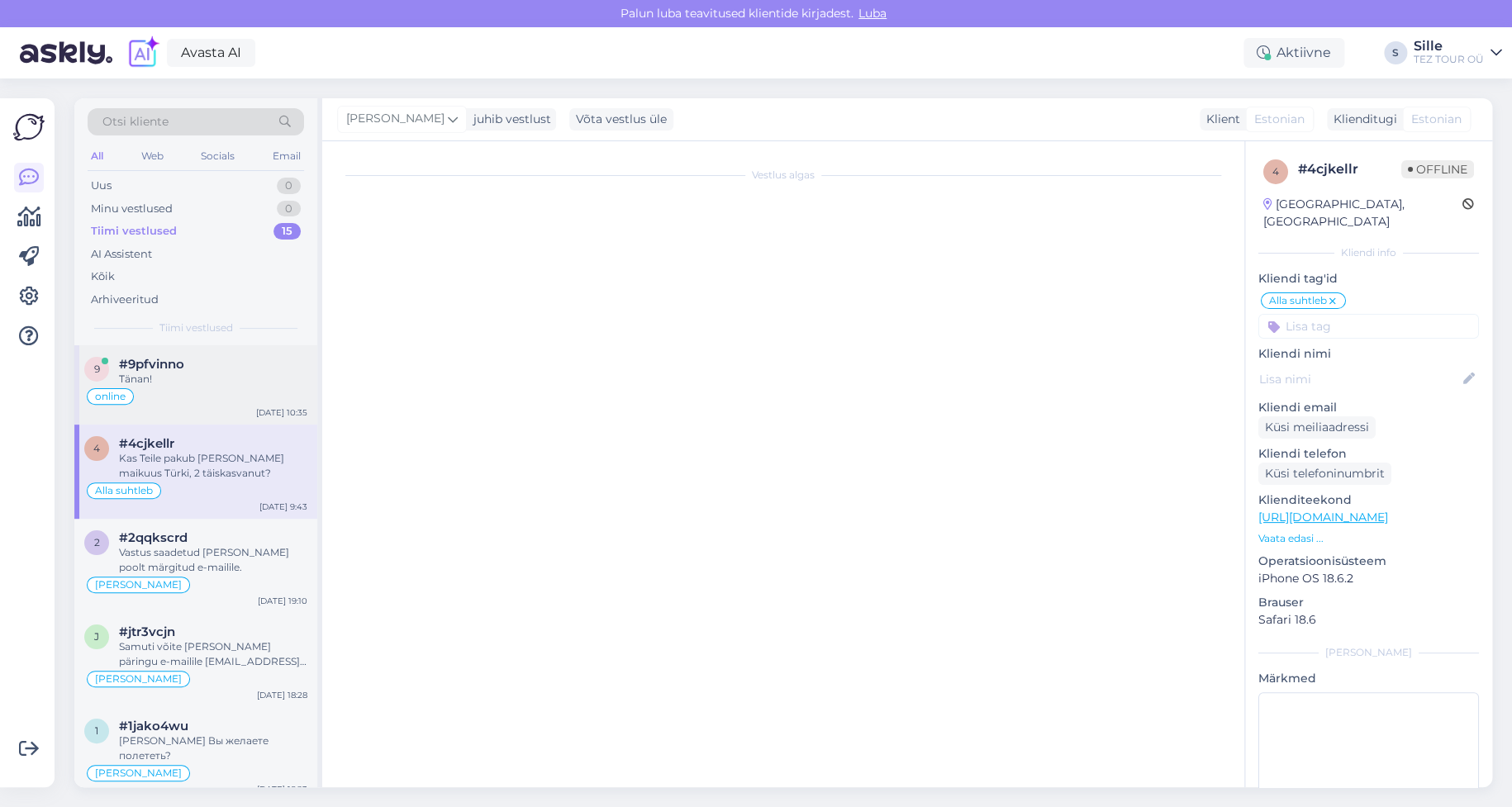
scroll to position [830, 0]
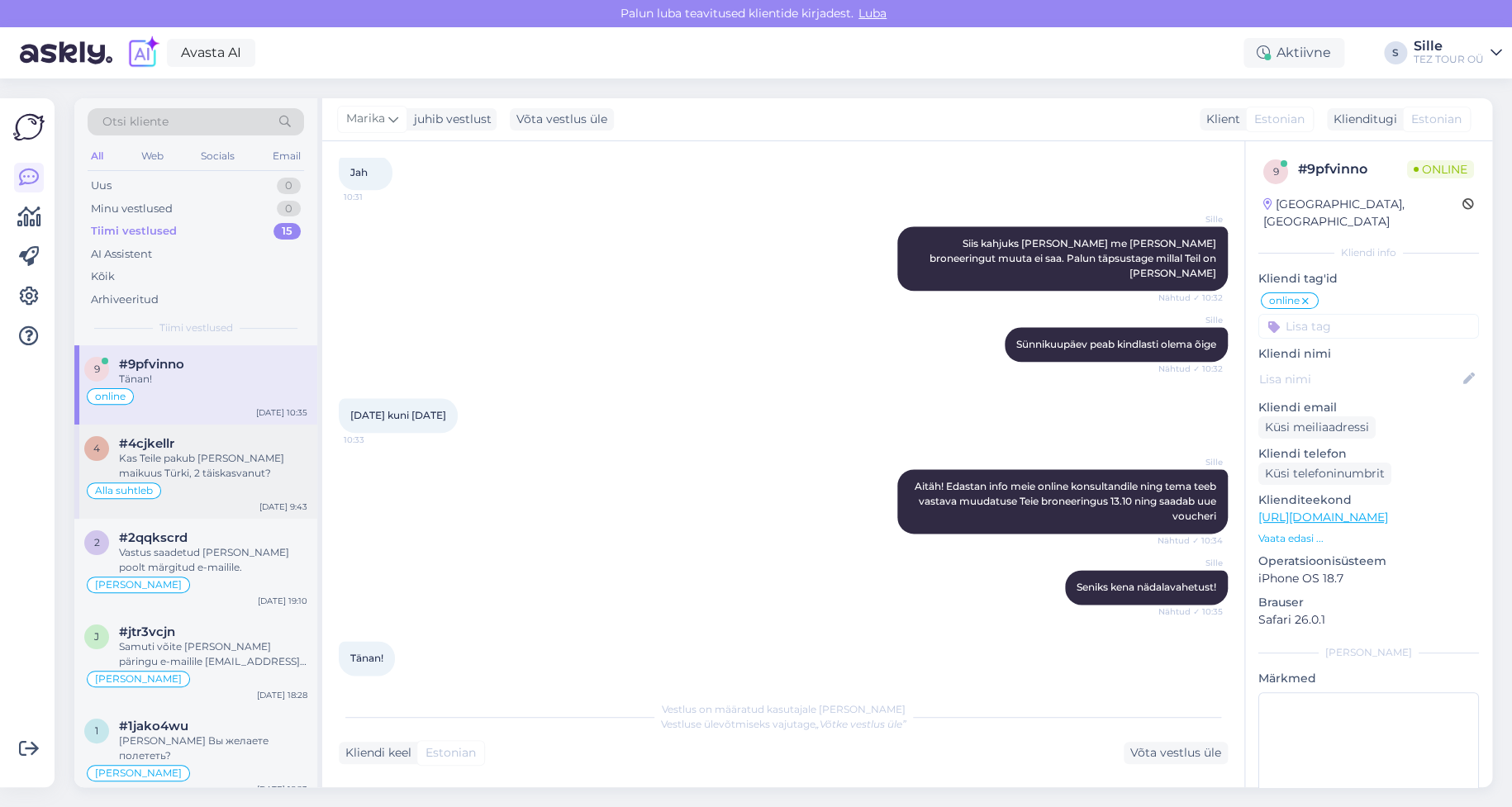
click at [190, 460] on div "Kas Teile pakub [PERSON_NAME] maikuus Türki, 2 täiskasvanut?" at bounding box center [213, 466] width 189 height 29
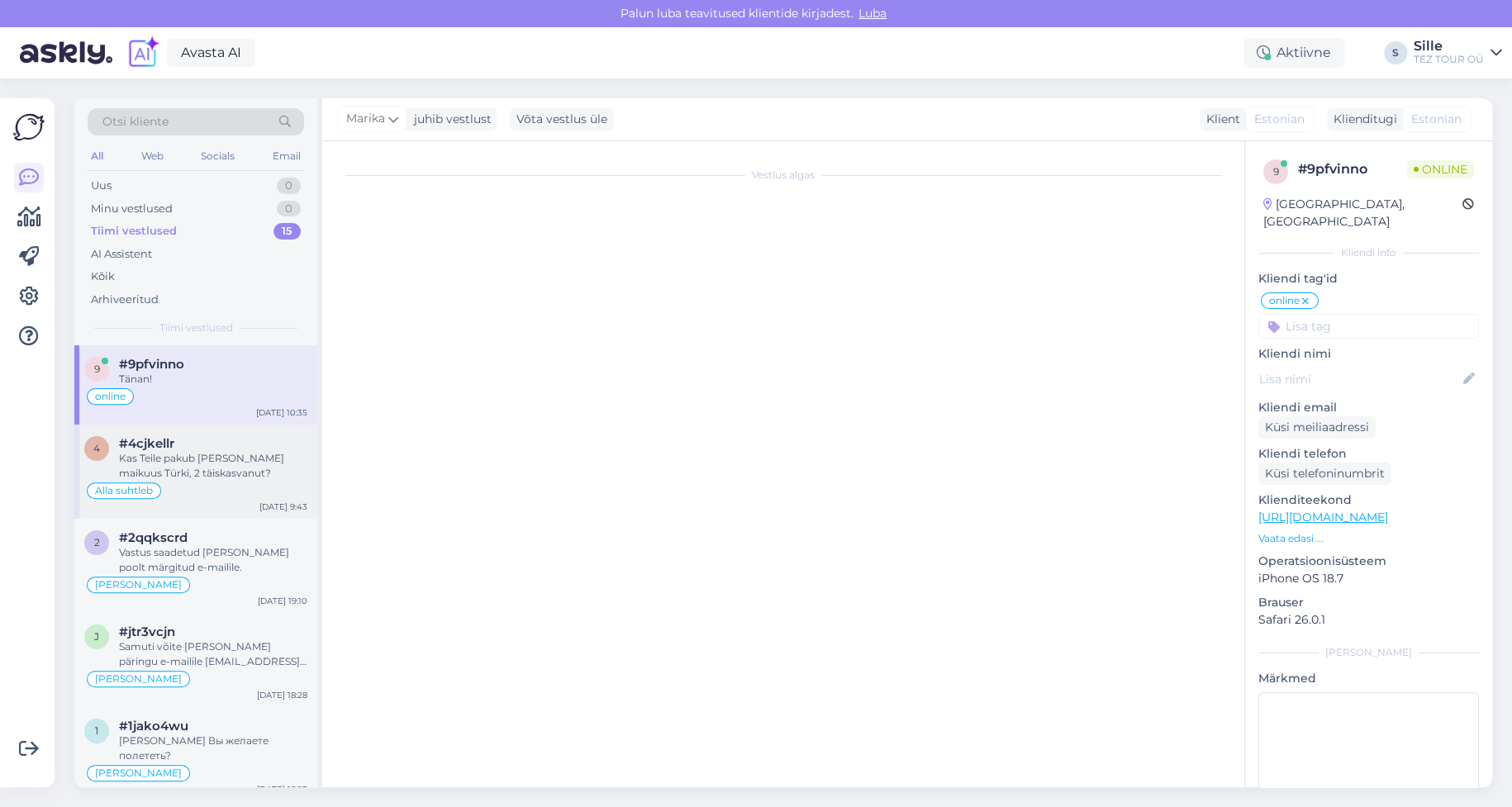
scroll to position [2131, 0]
